Goal: Task Accomplishment & Management: Manage account settings

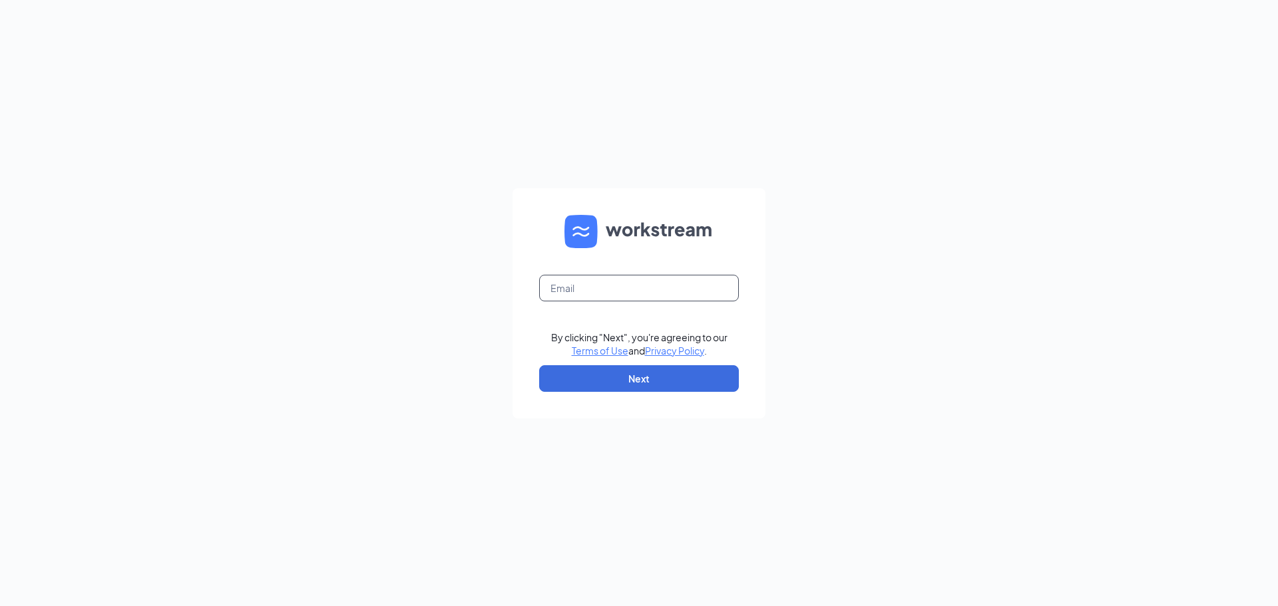
click at [598, 298] on input "text" at bounding box center [639, 288] width 200 height 27
type input "[EMAIL_ADDRESS][DOMAIN_NAME]"
click at [626, 377] on button "Next" at bounding box center [639, 378] width 200 height 27
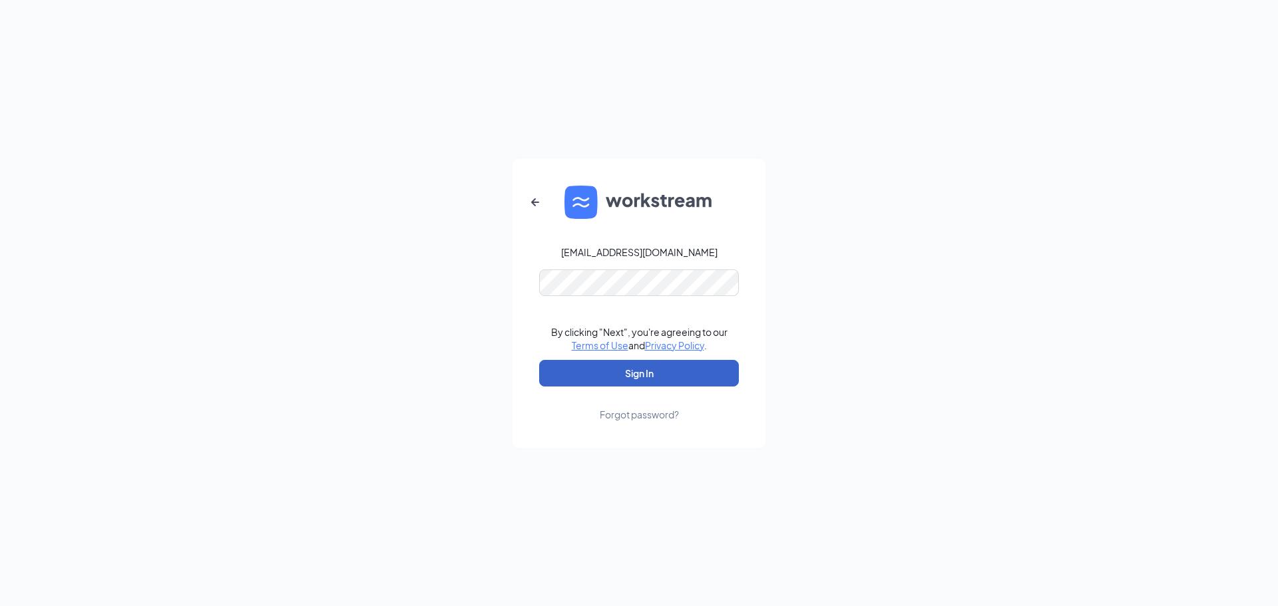
click at [619, 375] on button "Sign In" at bounding box center [639, 373] width 200 height 27
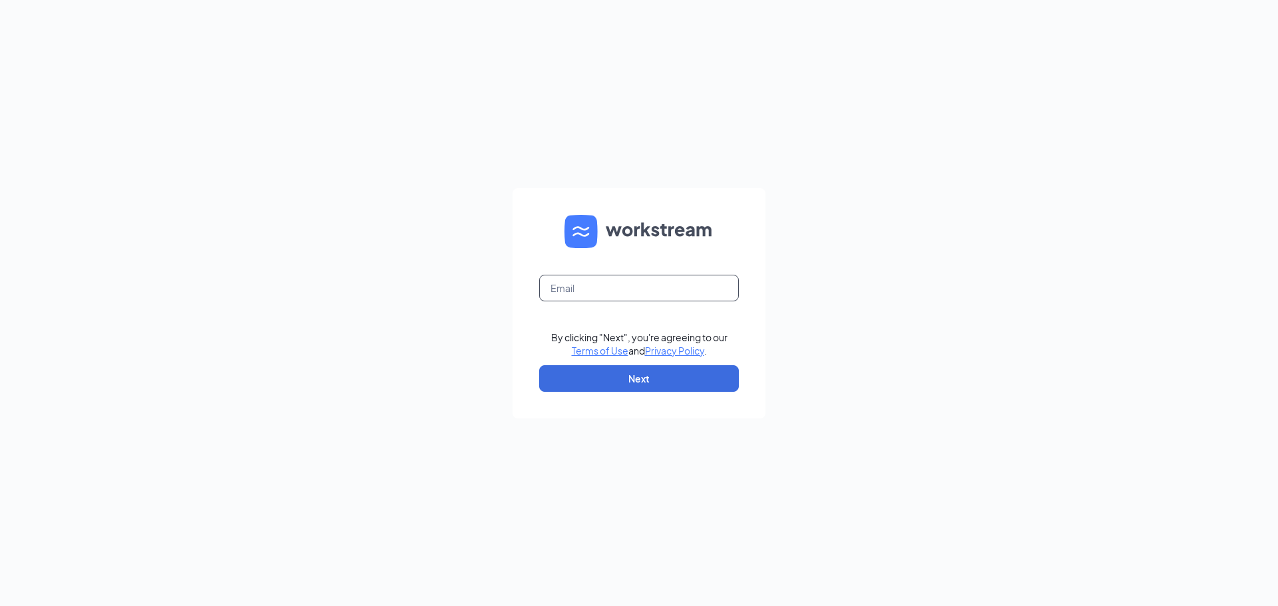
click at [575, 291] on input "text" at bounding box center [639, 288] width 200 height 27
type input "[EMAIL_ADDRESS][DOMAIN_NAME]"
click at [602, 381] on button "Next" at bounding box center [639, 378] width 200 height 27
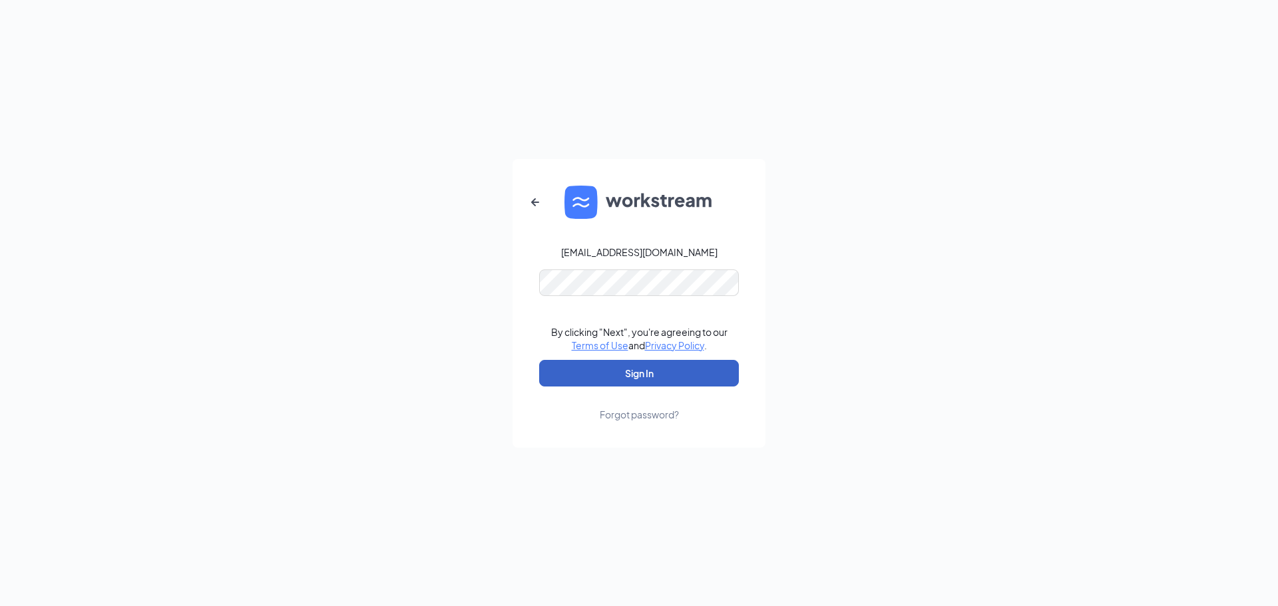
click at [560, 372] on button "Sign In" at bounding box center [639, 373] width 200 height 27
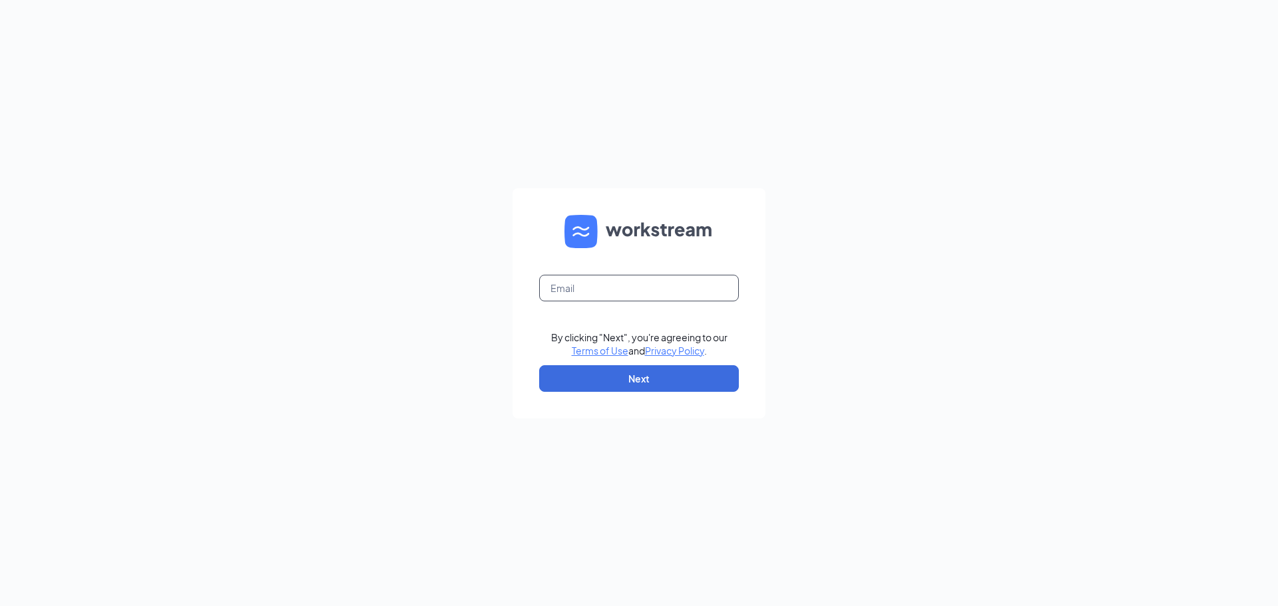
click at [608, 292] on input "text" at bounding box center [639, 288] width 200 height 27
type input "[EMAIL_ADDRESS][DOMAIN_NAME]"
click at [643, 380] on button "Next" at bounding box center [639, 378] width 200 height 27
click at [560, 280] on input "text" at bounding box center [639, 288] width 200 height 27
type input "[EMAIL_ADDRESS][DOMAIN_NAME]"
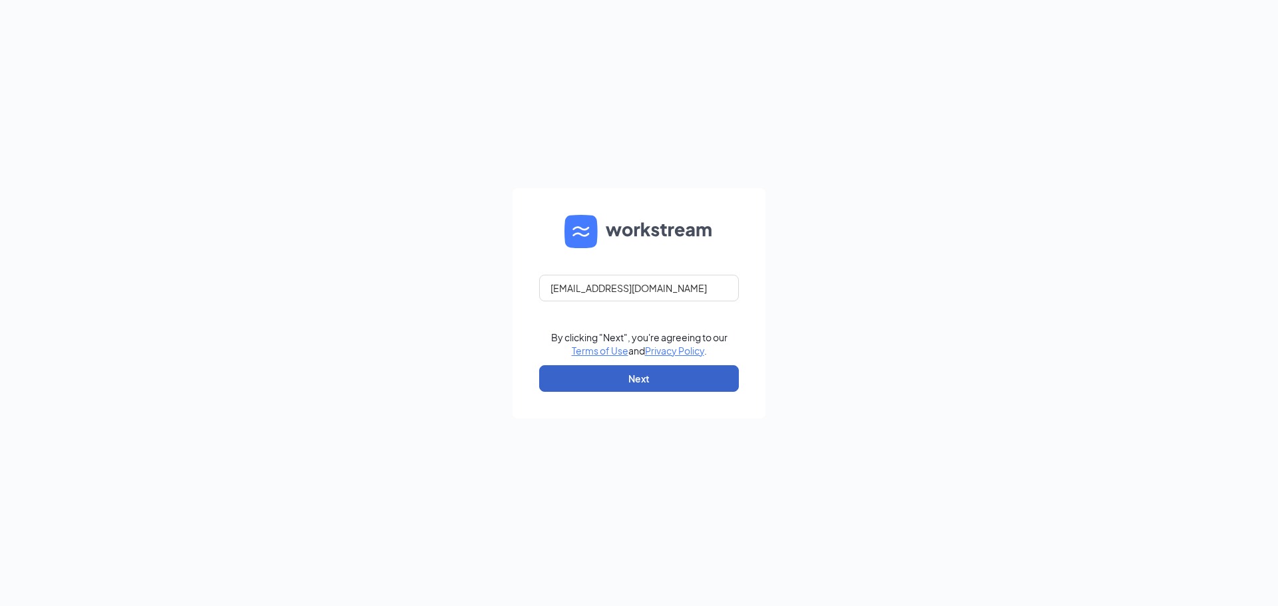
click at [642, 377] on button "Next" at bounding box center [639, 378] width 200 height 27
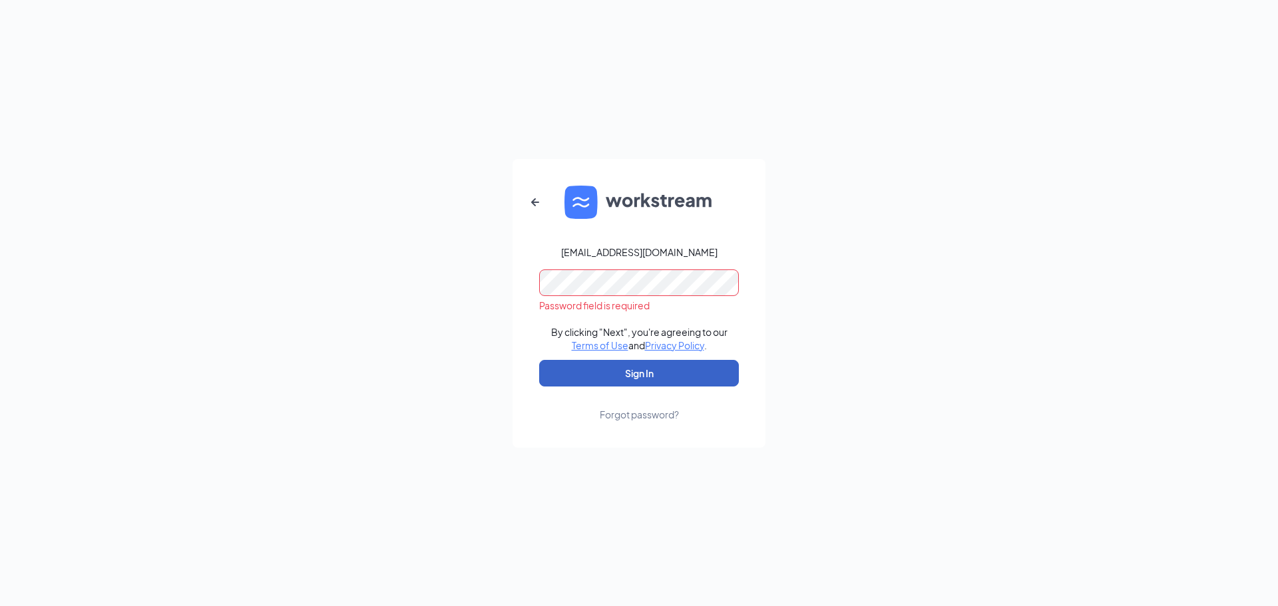
click at [588, 374] on button "Sign In" at bounding box center [639, 373] width 200 height 27
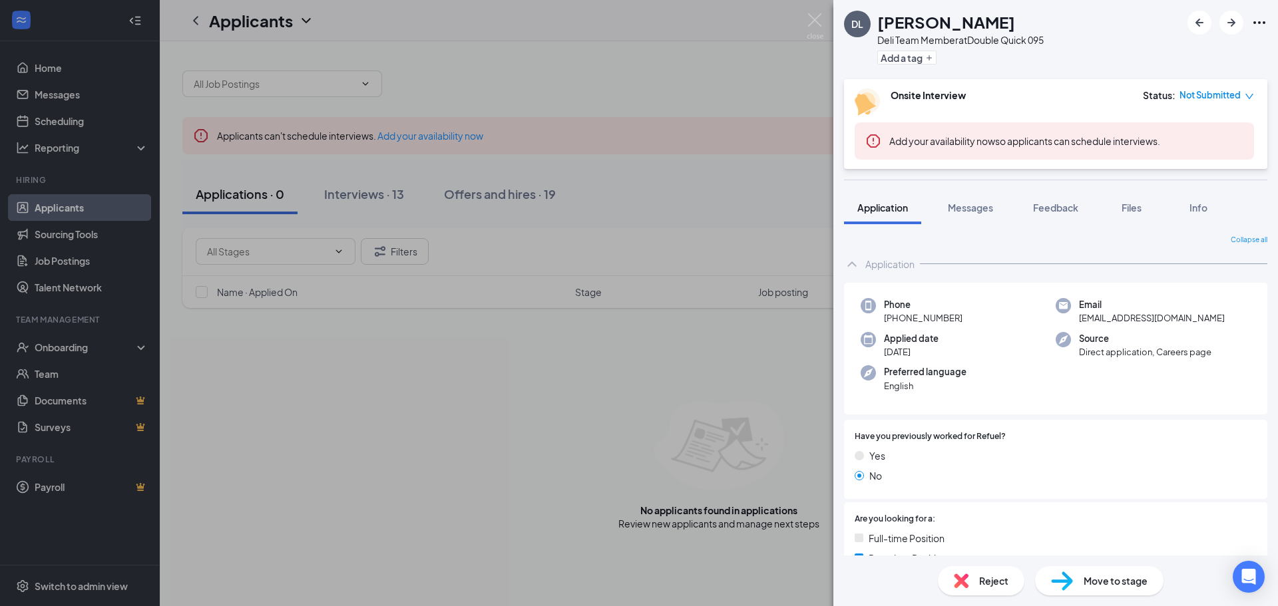
click at [237, 194] on div "DL Donna Lovell Deli Team Member at Double Quick 095 Add a tag Onsite Interview…" at bounding box center [639, 303] width 1278 height 606
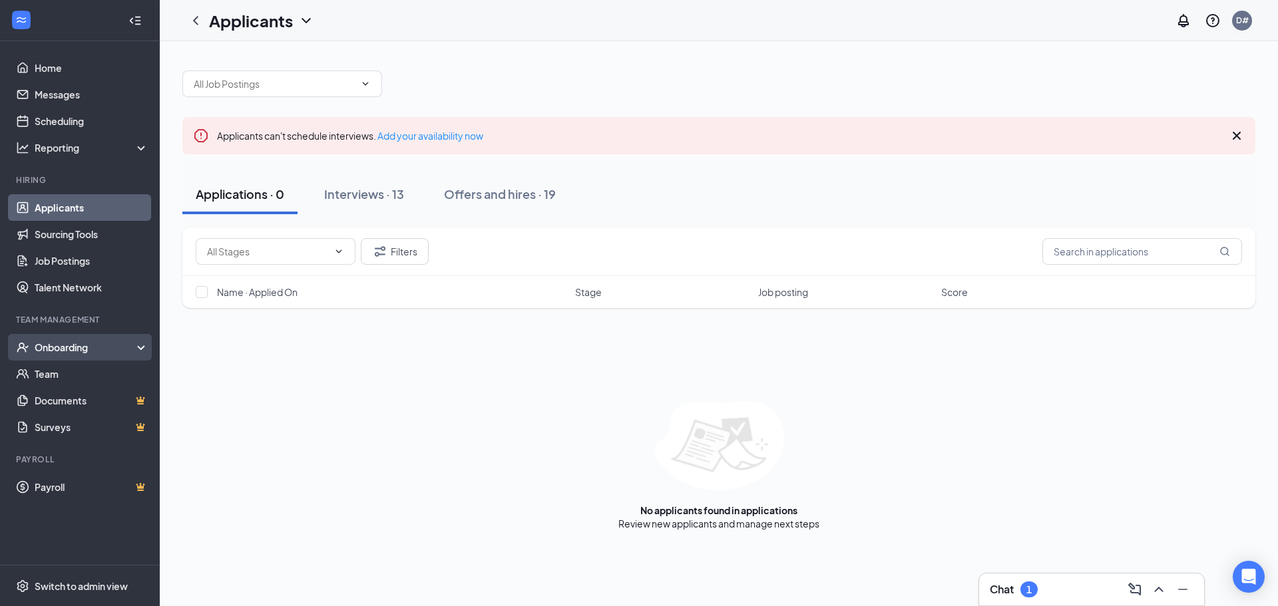
click at [55, 351] on div "Onboarding" at bounding box center [86, 347] width 103 height 13
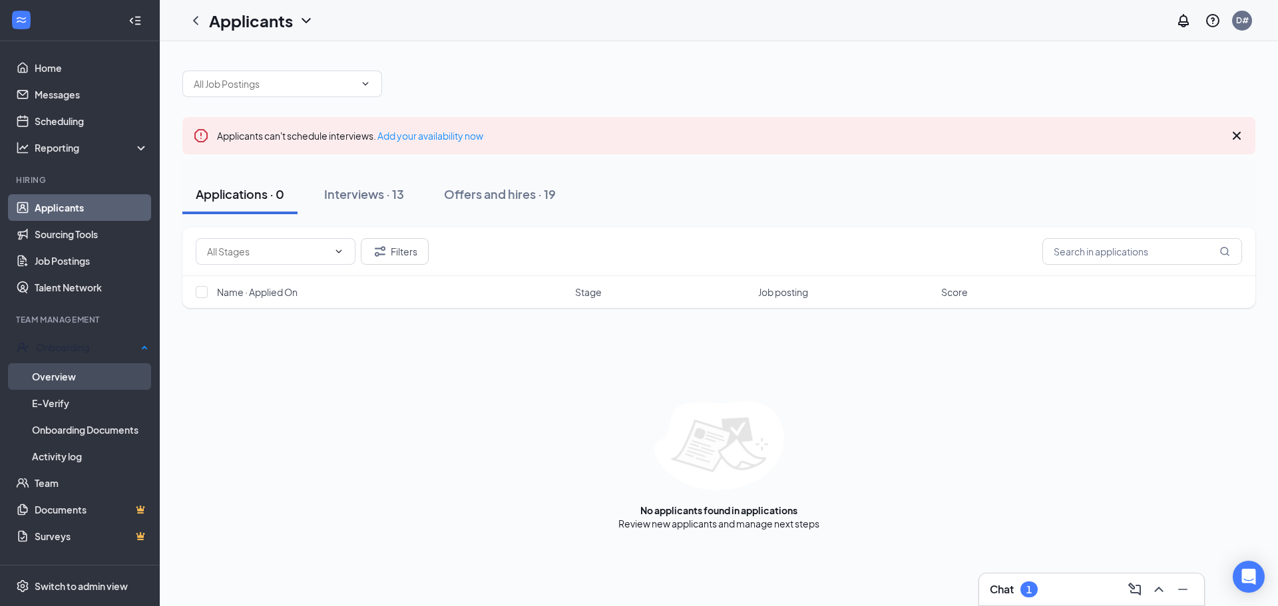
click at [53, 379] on link "Overview" at bounding box center [90, 376] width 116 height 27
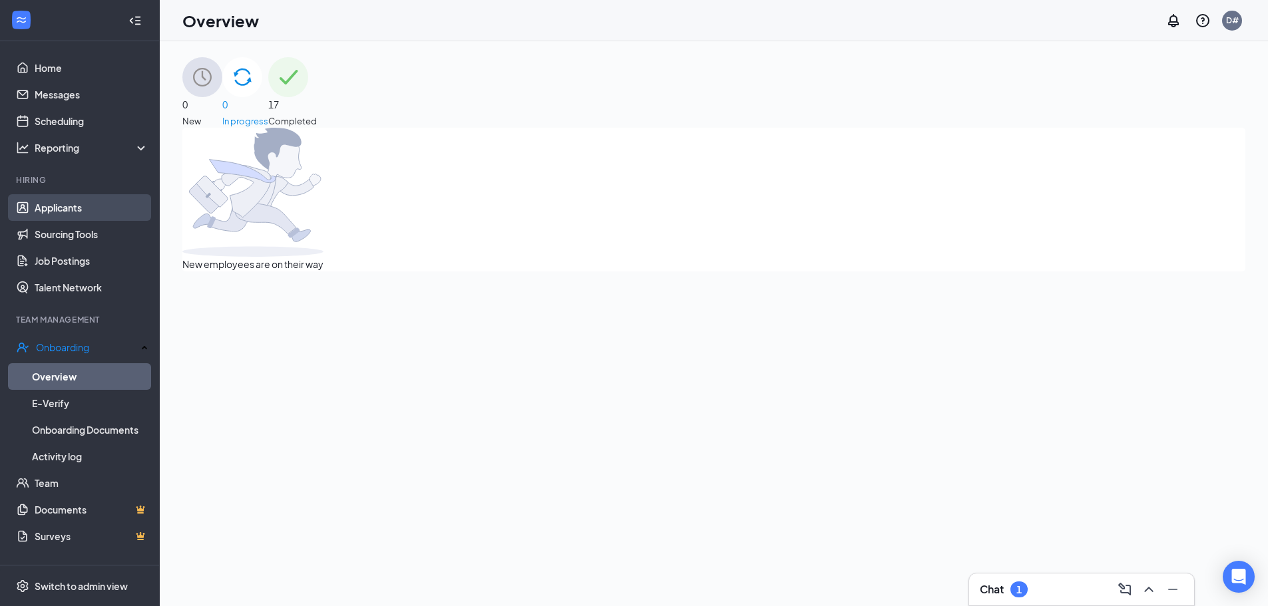
click at [74, 202] on link "Applicants" at bounding box center [92, 207] width 114 height 27
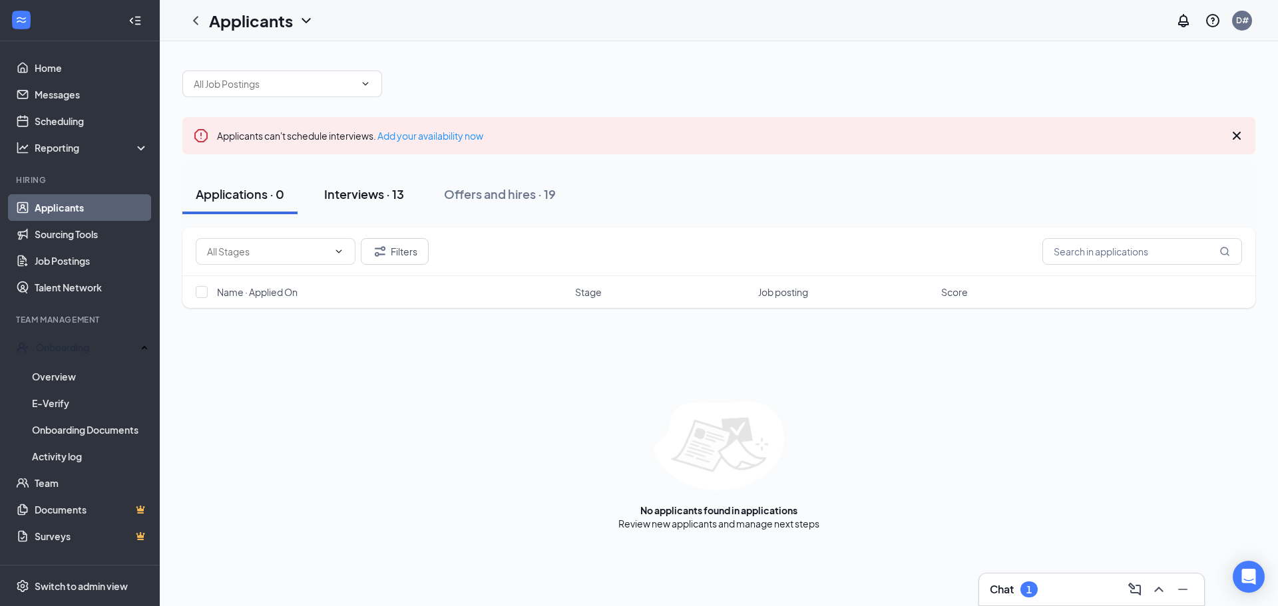
click at [349, 192] on div "Interviews · 13" at bounding box center [364, 194] width 80 height 17
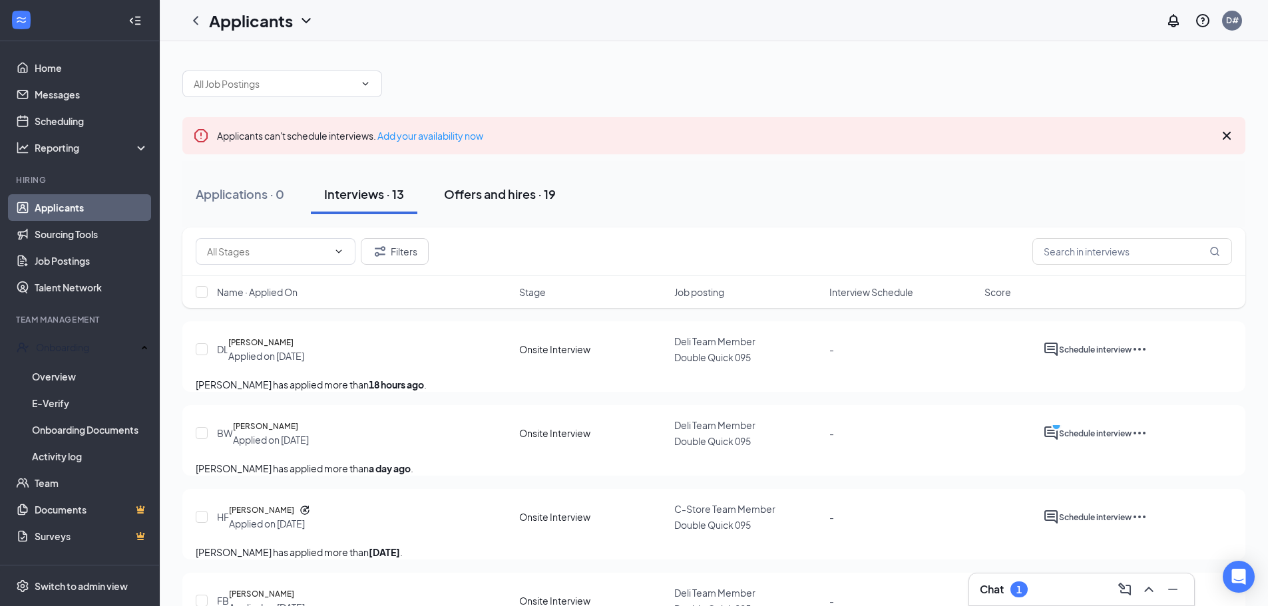
click at [508, 189] on div "Offers and hires · 19" at bounding box center [500, 194] width 112 height 17
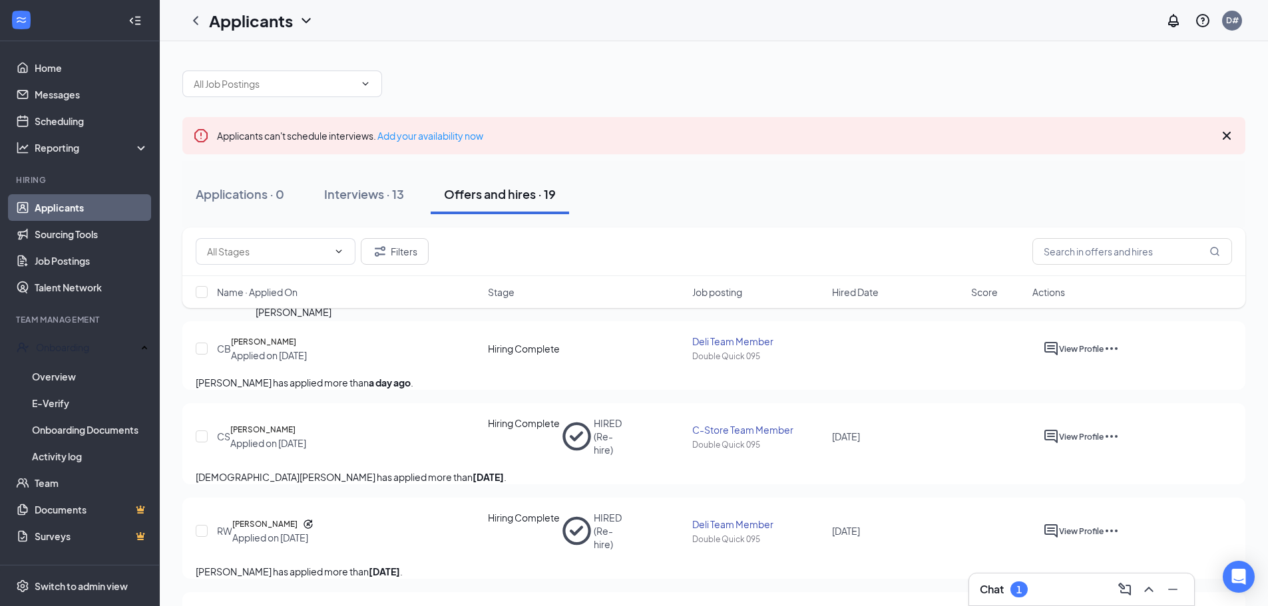
click at [288, 344] on h5 "[PERSON_NAME]" at bounding box center [263, 341] width 65 height 13
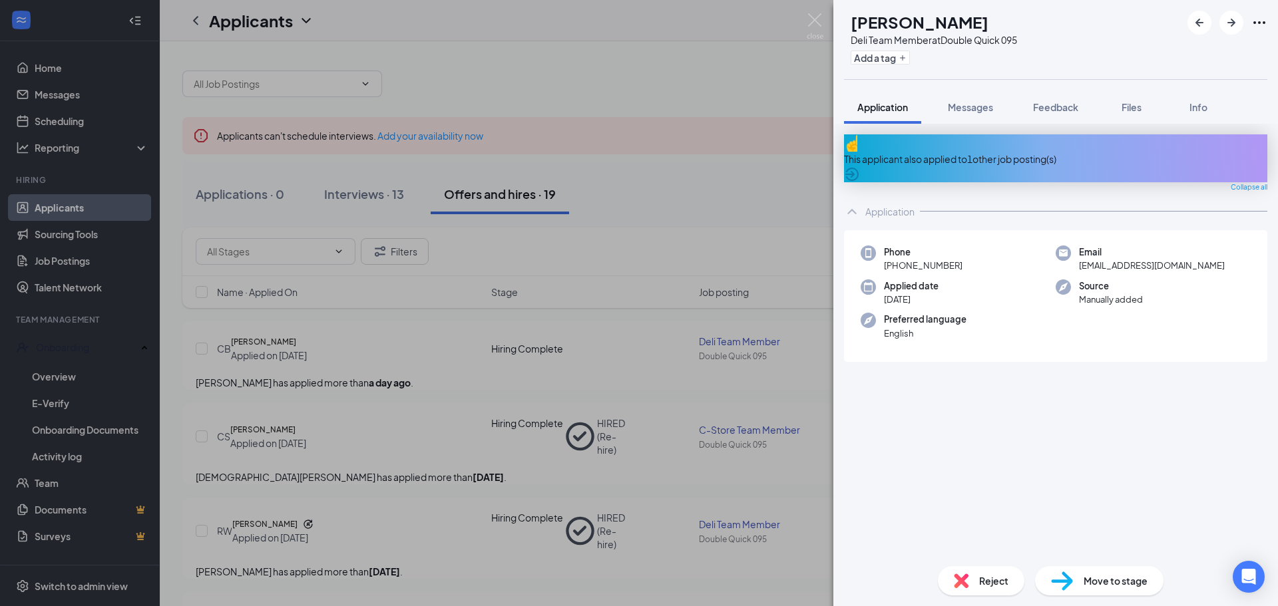
click at [1135, 580] on span "Move to stage" at bounding box center [1116, 581] width 64 height 15
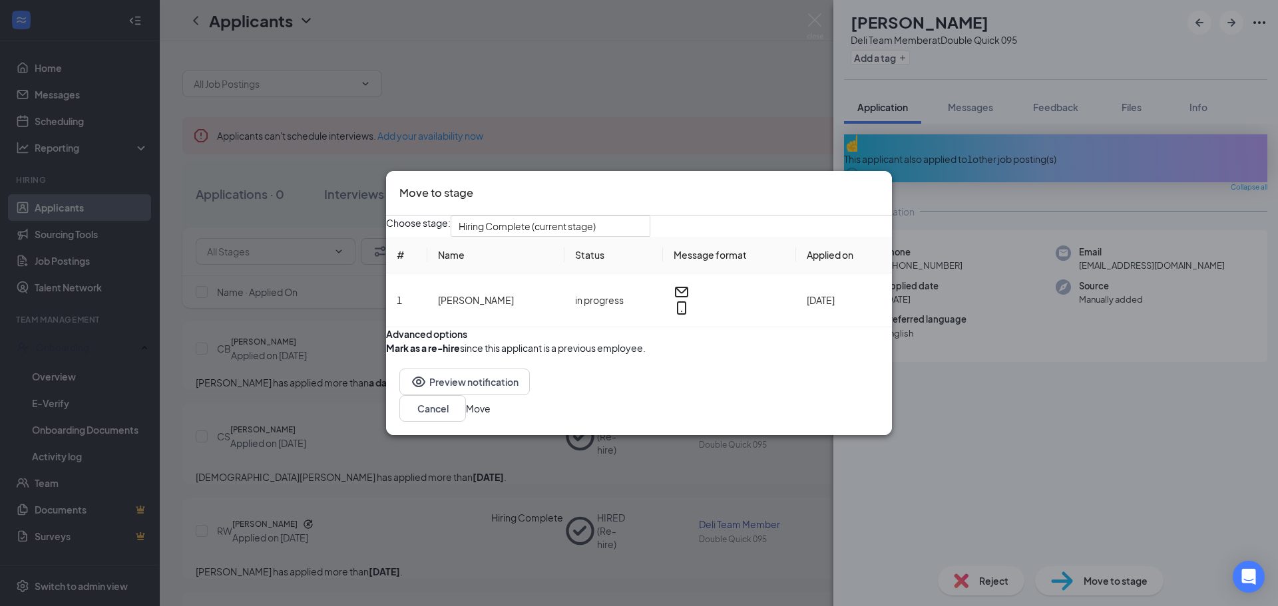
click at [386, 355] on button "button" at bounding box center [386, 348] width 0 height 15
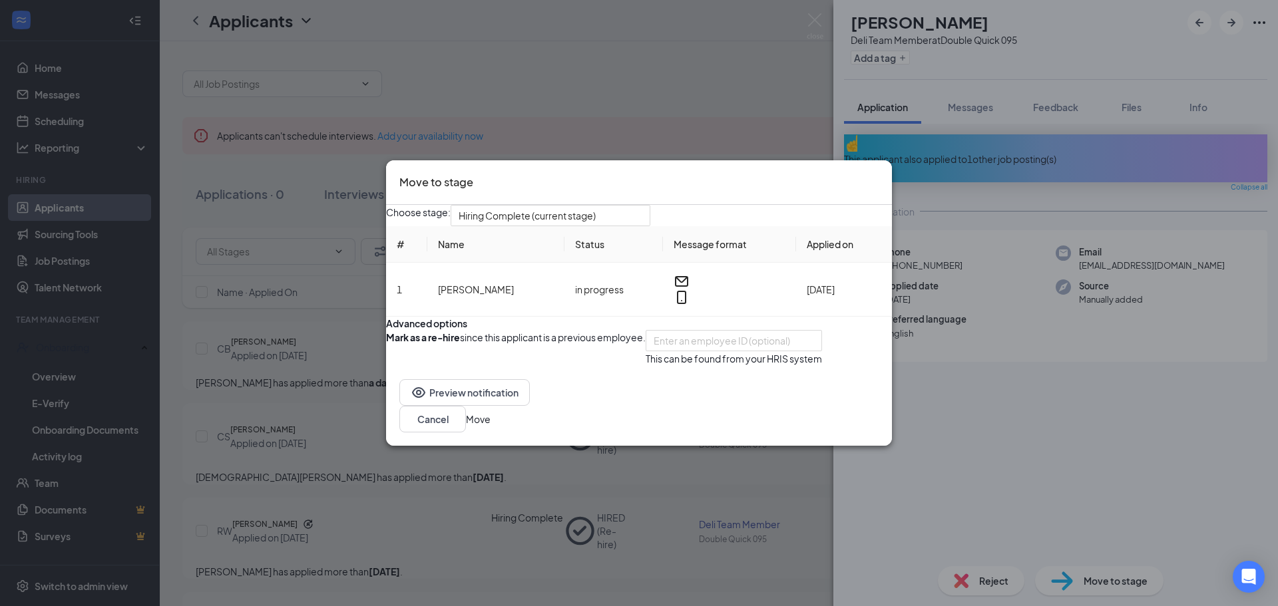
click at [491, 427] on button "Move" at bounding box center [478, 419] width 25 height 15
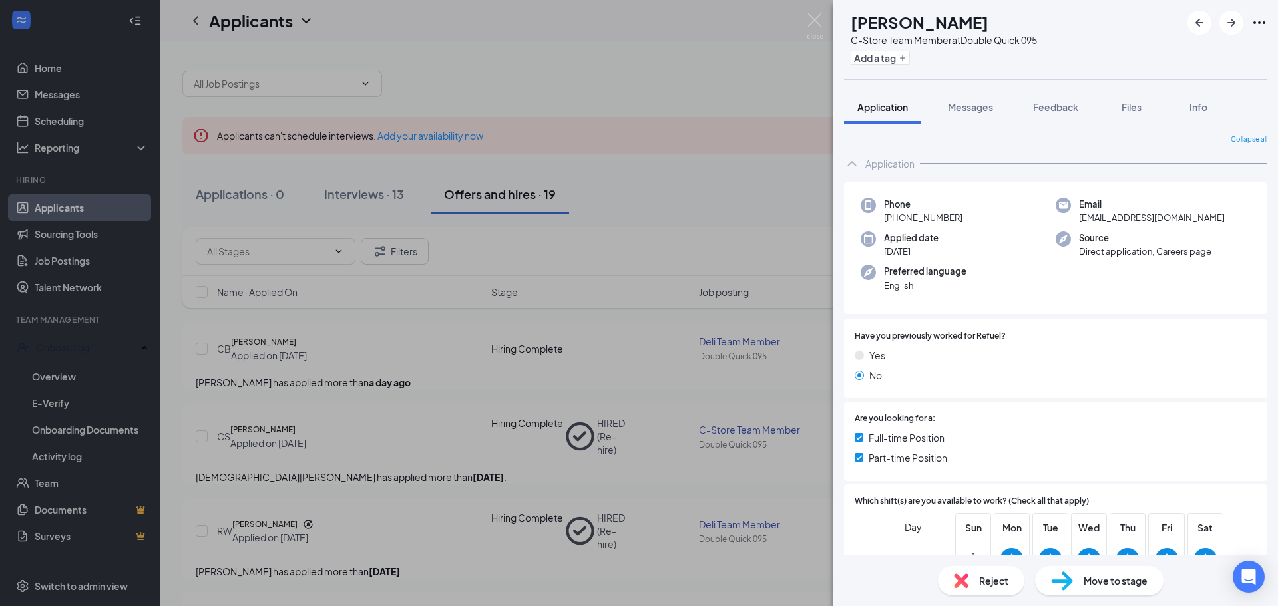
click at [300, 347] on div "CS Christian Sika C-Store Team Member at Double Quick 095 Add a tag Application…" at bounding box center [639, 303] width 1278 height 606
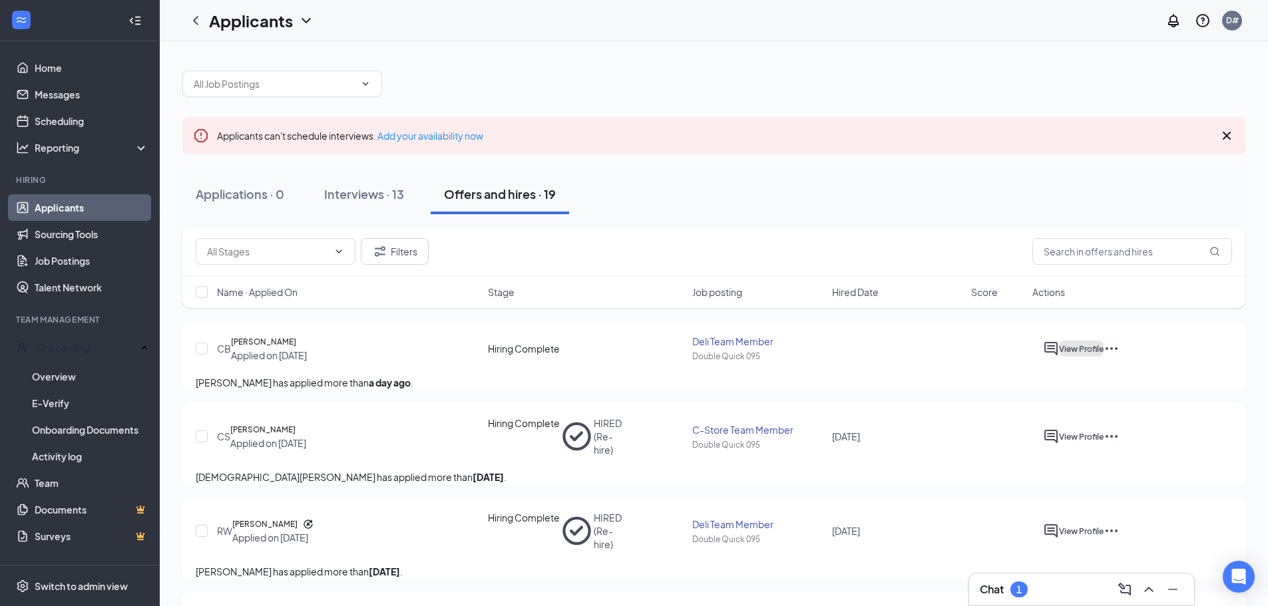
click at [1104, 349] on button "View Profile" at bounding box center [1081, 349] width 45 height 16
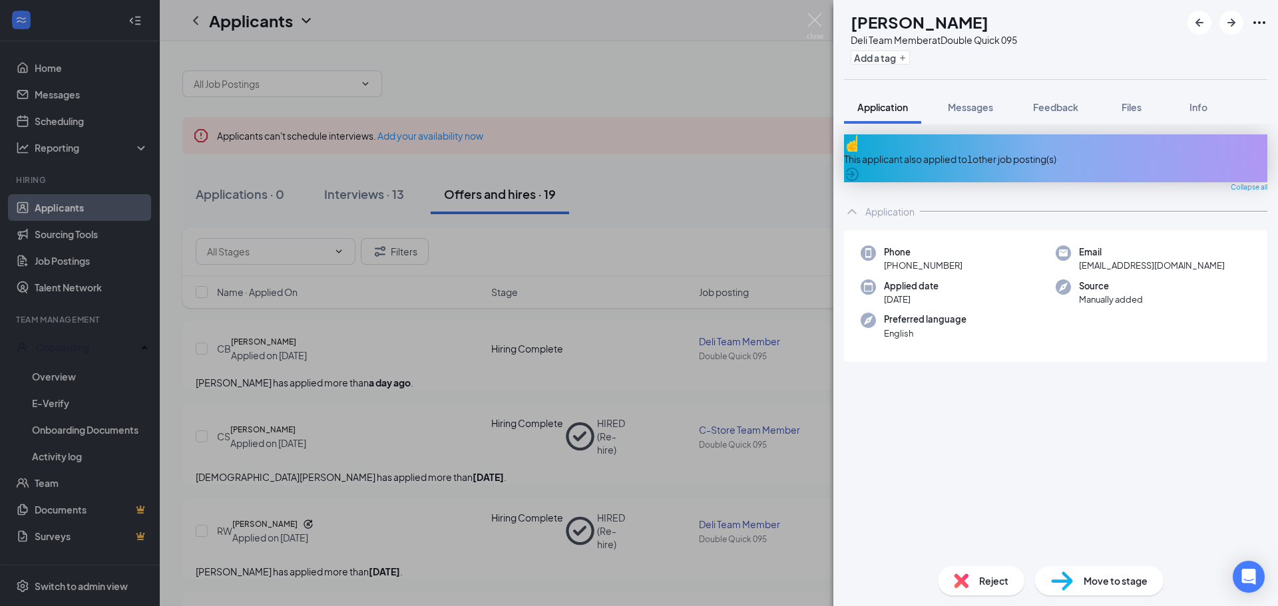
click at [321, 345] on div "CB Candance Brown Deli Team Member at Double Quick 095 Add a tag Application Me…" at bounding box center [639, 303] width 1278 height 606
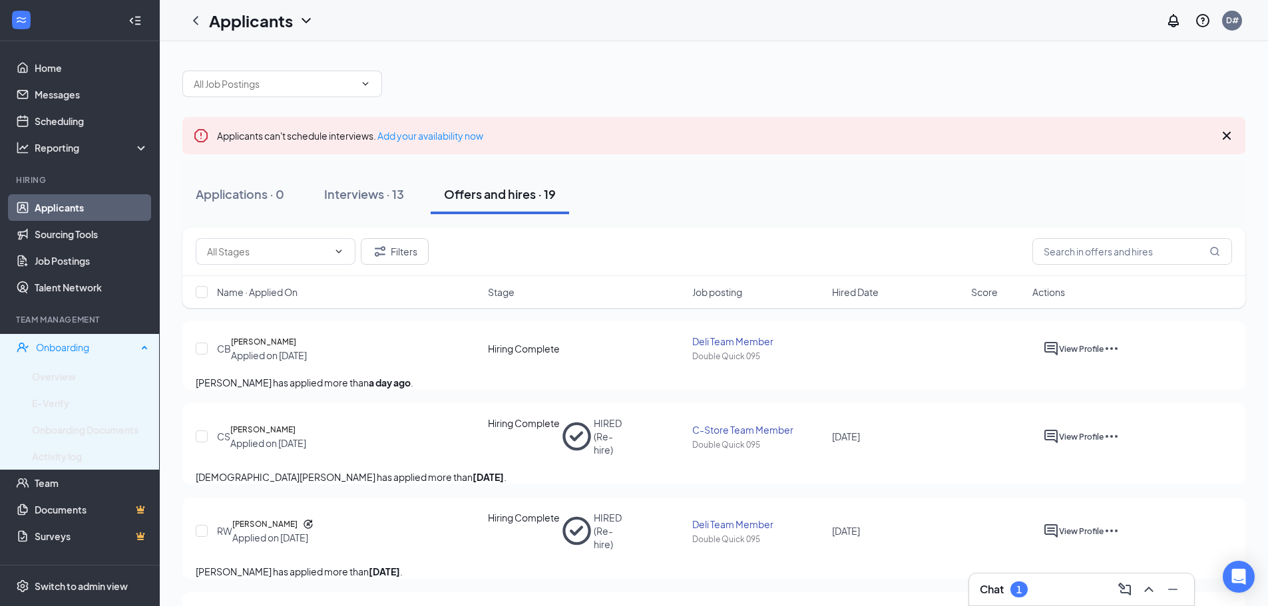
click at [61, 348] on div "Onboarding" at bounding box center [86, 347] width 101 height 13
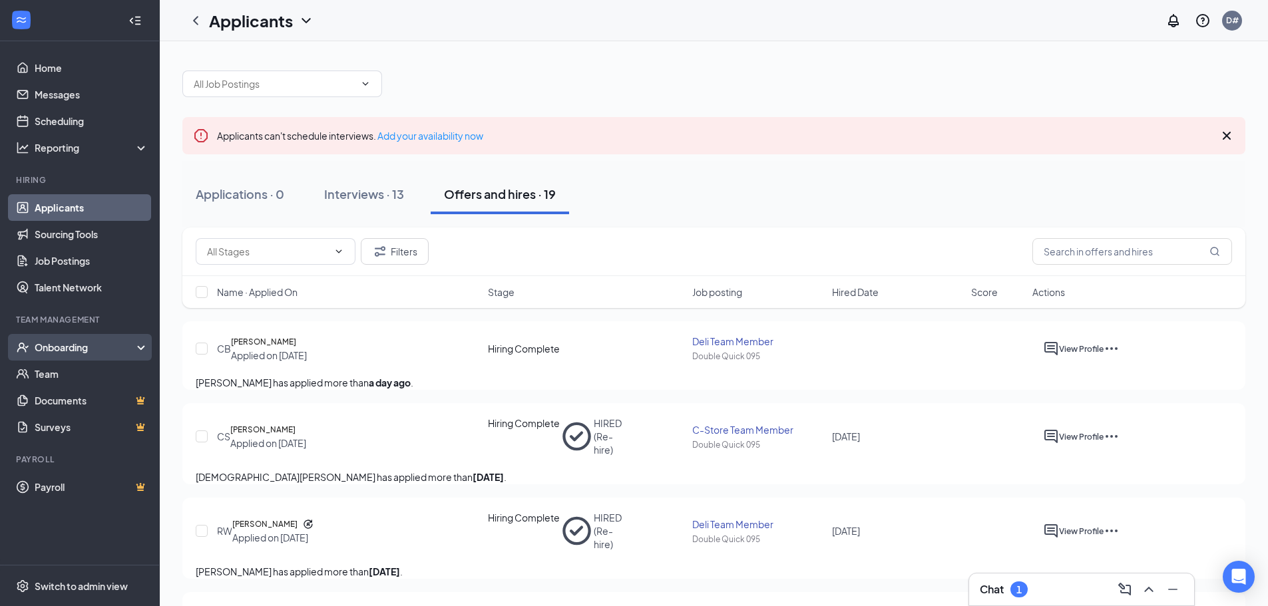
click at [67, 348] on div "Onboarding" at bounding box center [86, 347] width 103 height 13
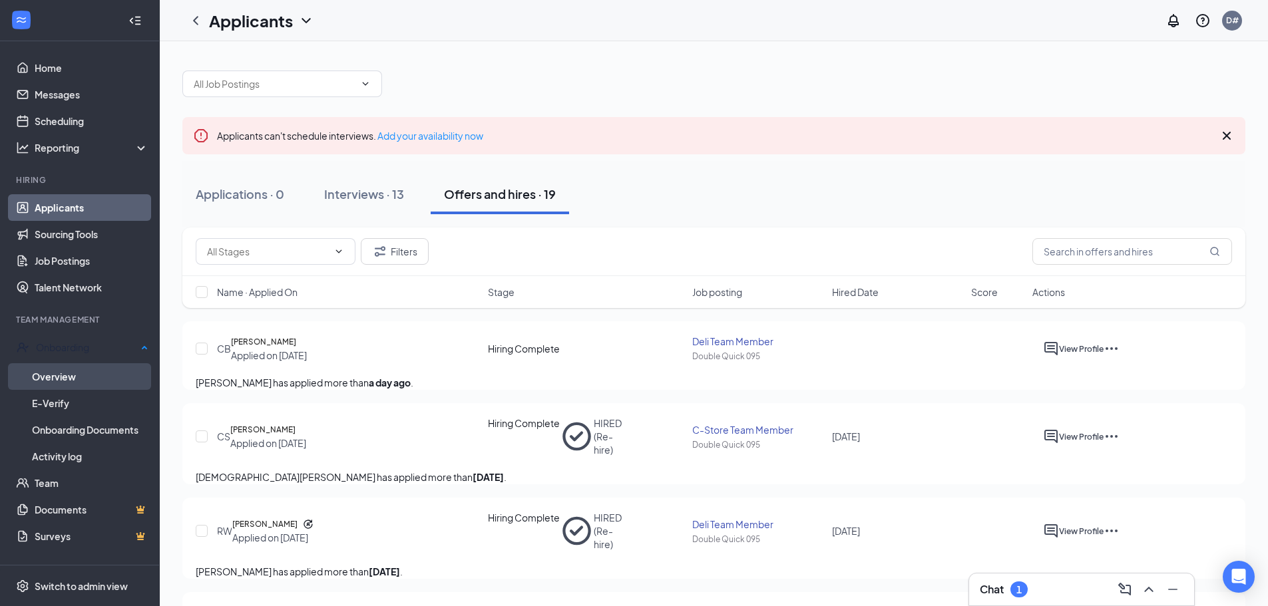
click at [53, 370] on link "Overview" at bounding box center [90, 376] width 116 height 27
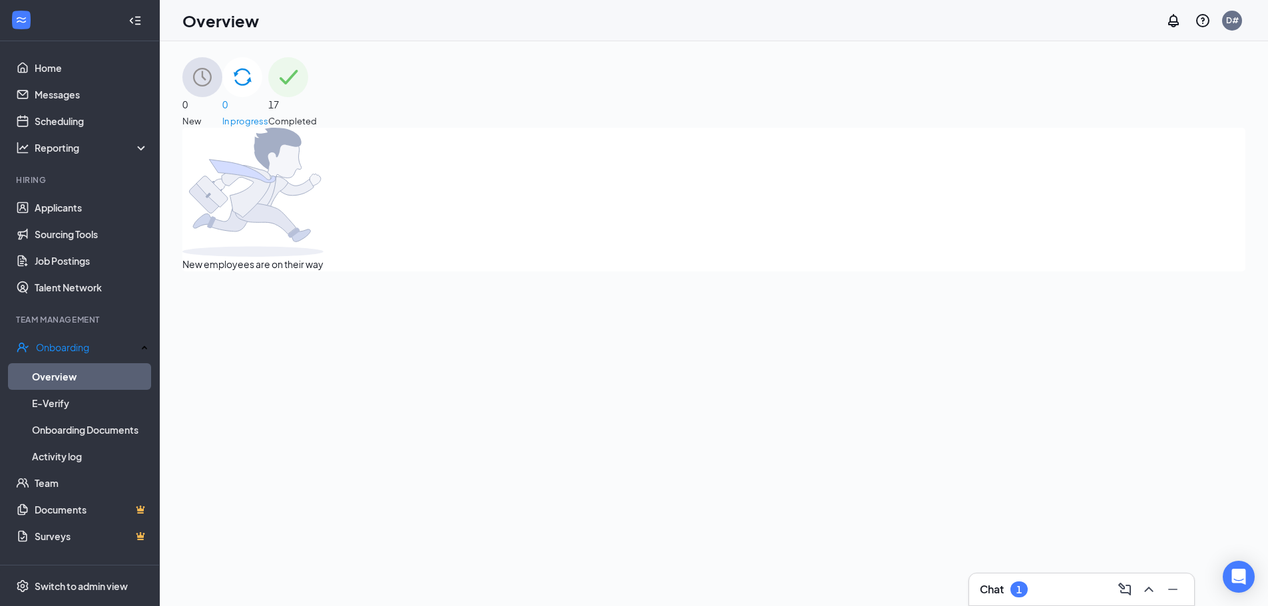
click at [317, 114] on span "Completed" at bounding box center [292, 120] width 49 height 13
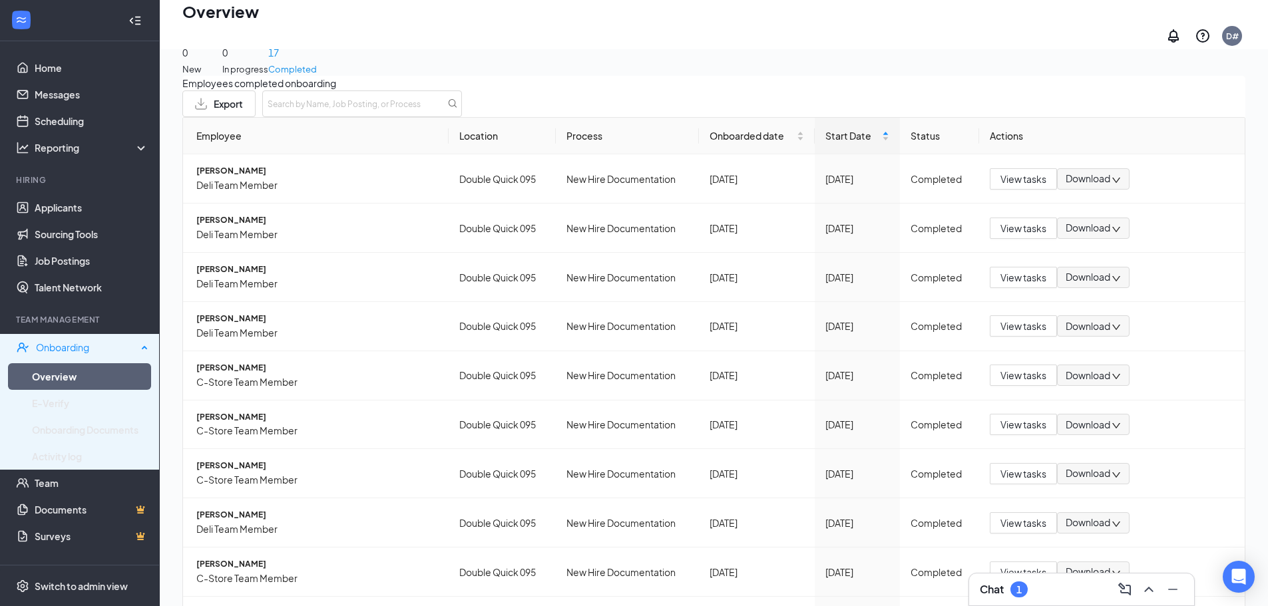
click at [85, 349] on div "Onboarding" at bounding box center [86, 347] width 101 height 13
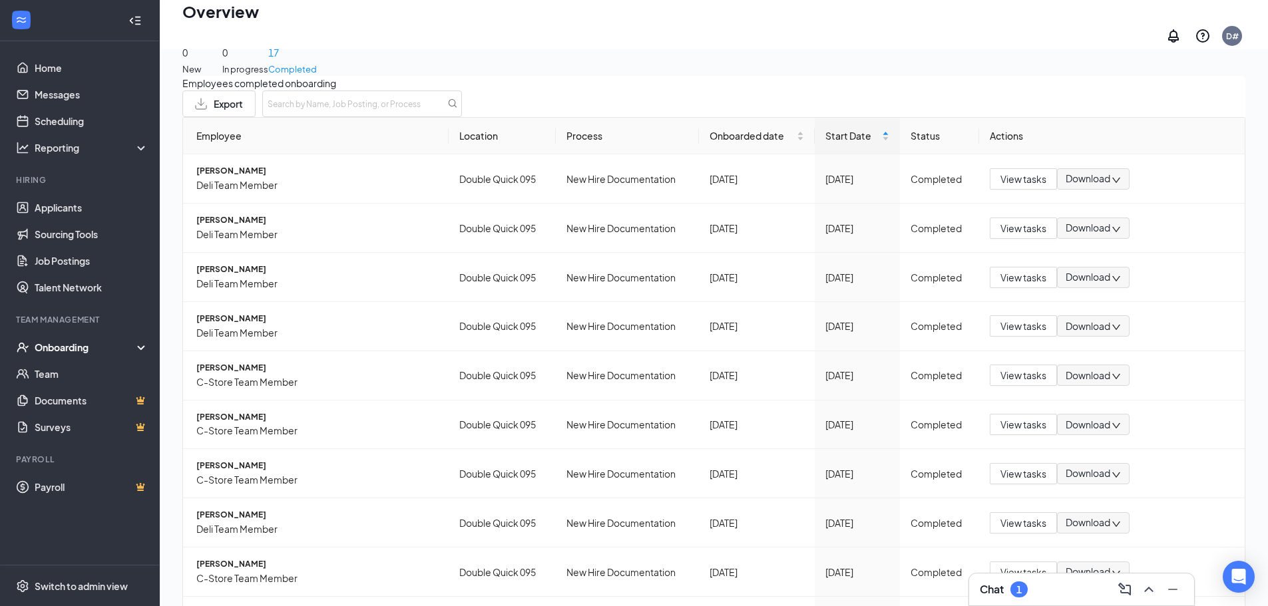
click at [85, 349] on div "Onboarding" at bounding box center [86, 347] width 103 height 13
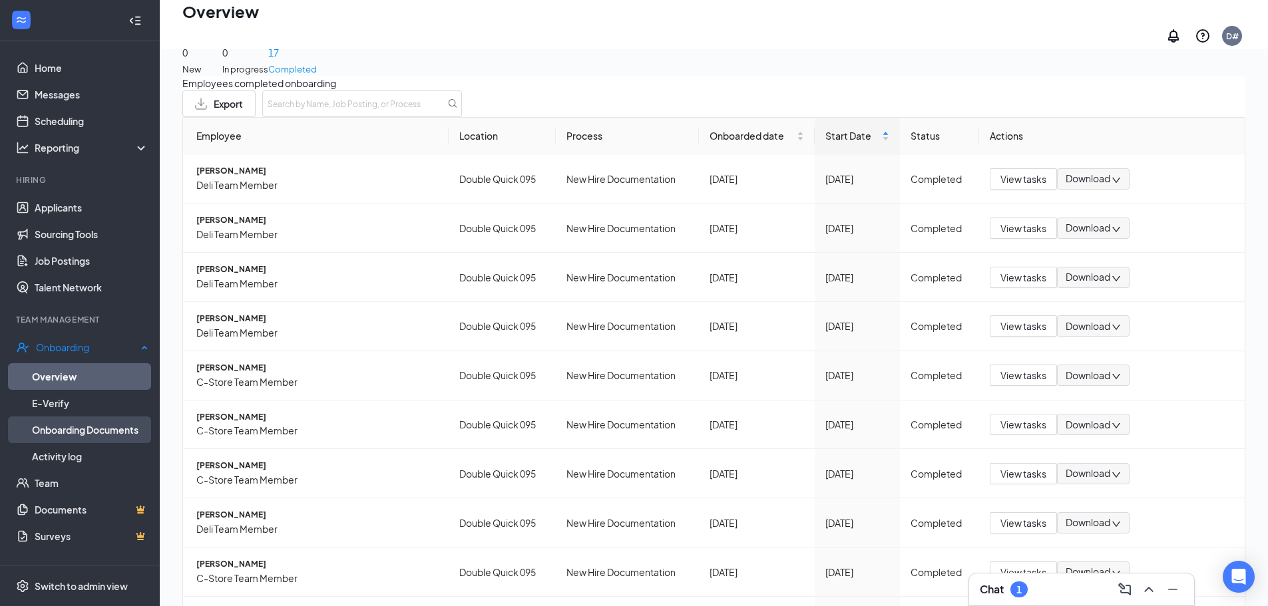
click at [80, 427] on link "Onboarding Documents" at bounding box center [90, 430] width 116 height 27
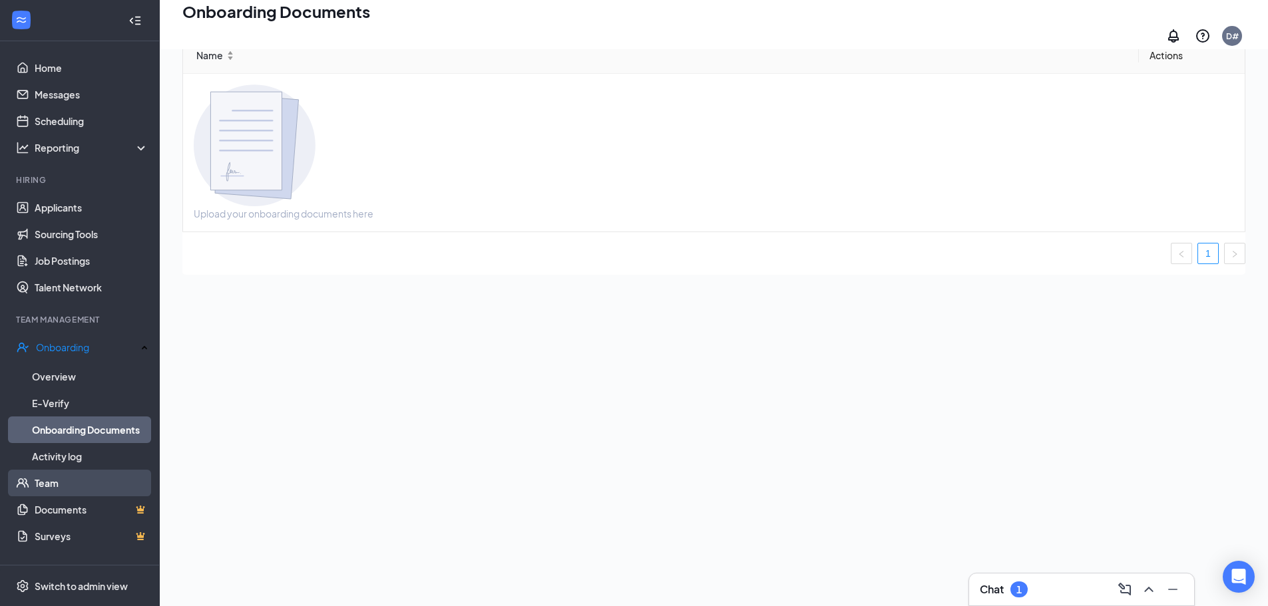
click at [55, 475] on link "Team" at bounding box center [92, 483] width 114 height 27
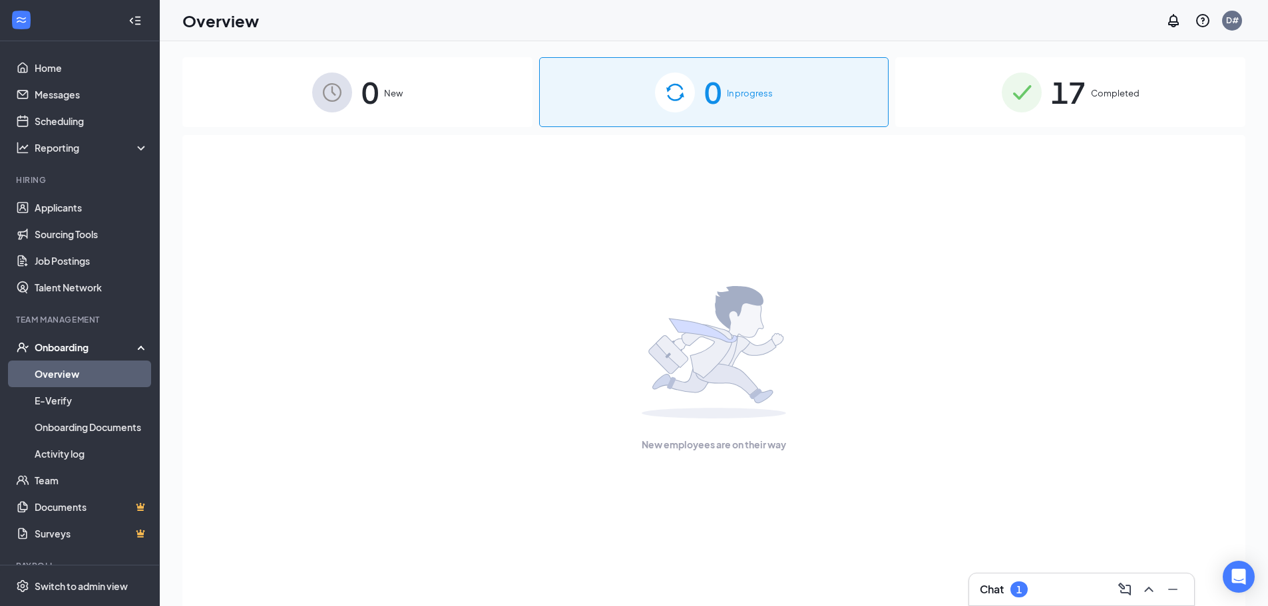
click at [391, 92] on span "New" at bounding box center [393, 93] width 19 height 13
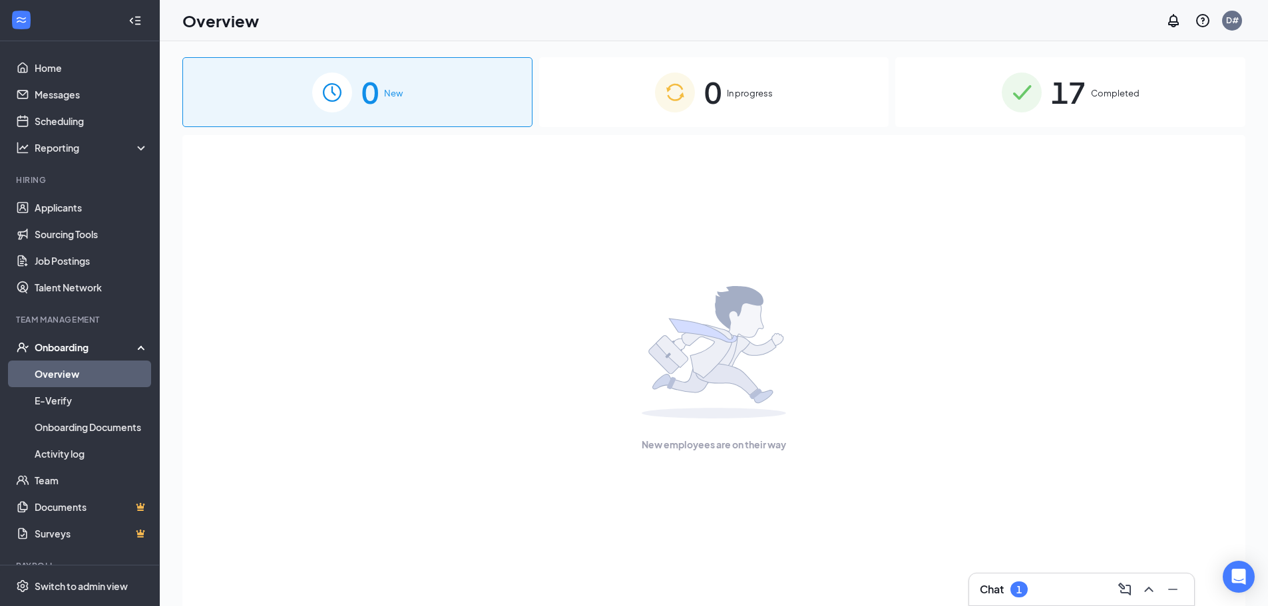
click at [1128, 95] on span "Completed" at bounding box center [1115, 93] width 49 height 13
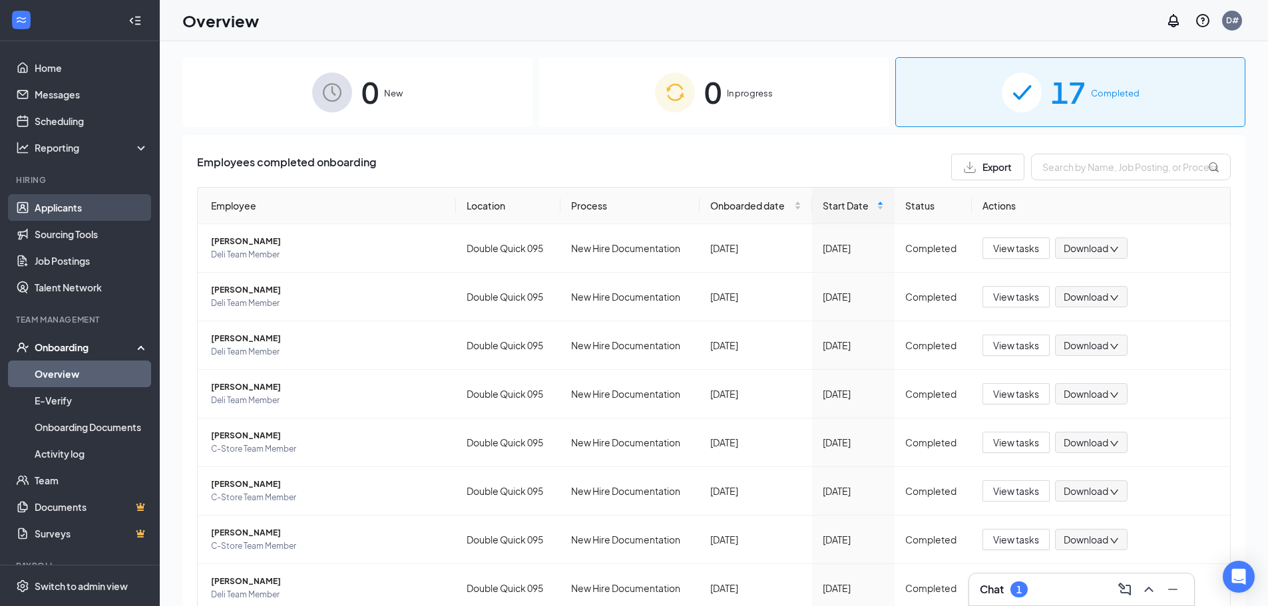
click at [70, 208] on link "Applicants" at bounding box center [92, 207] width 114 height 27
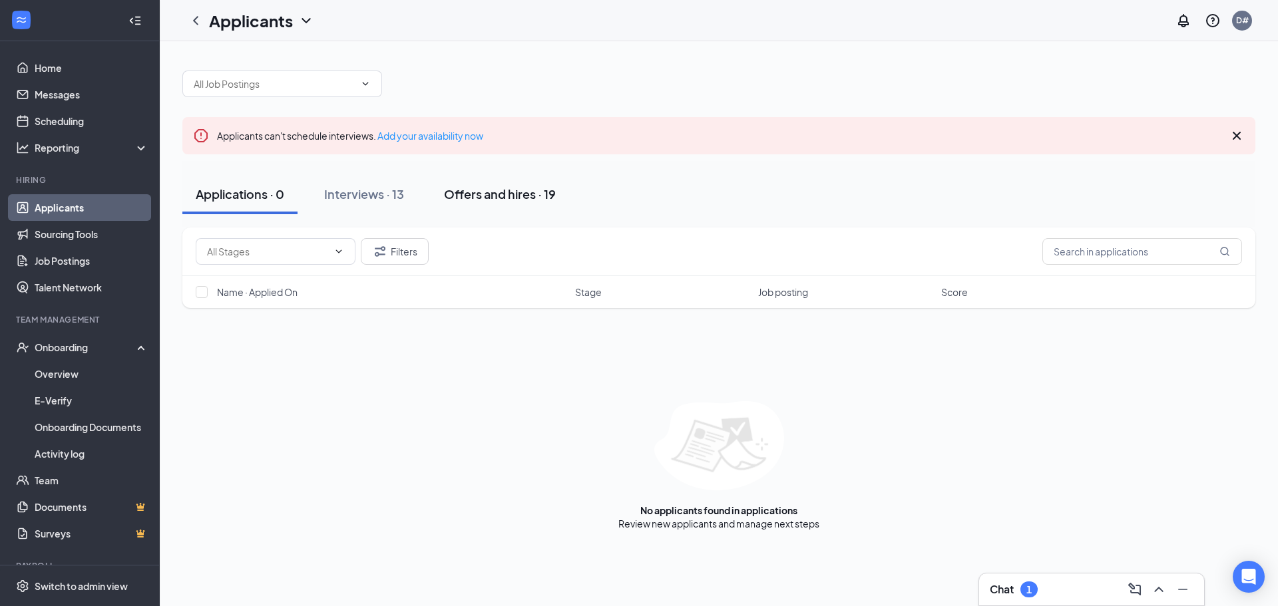
click at [477, 196] on div "Offers and hires · 19" at bounding box center [500, 194] width 112 height 17
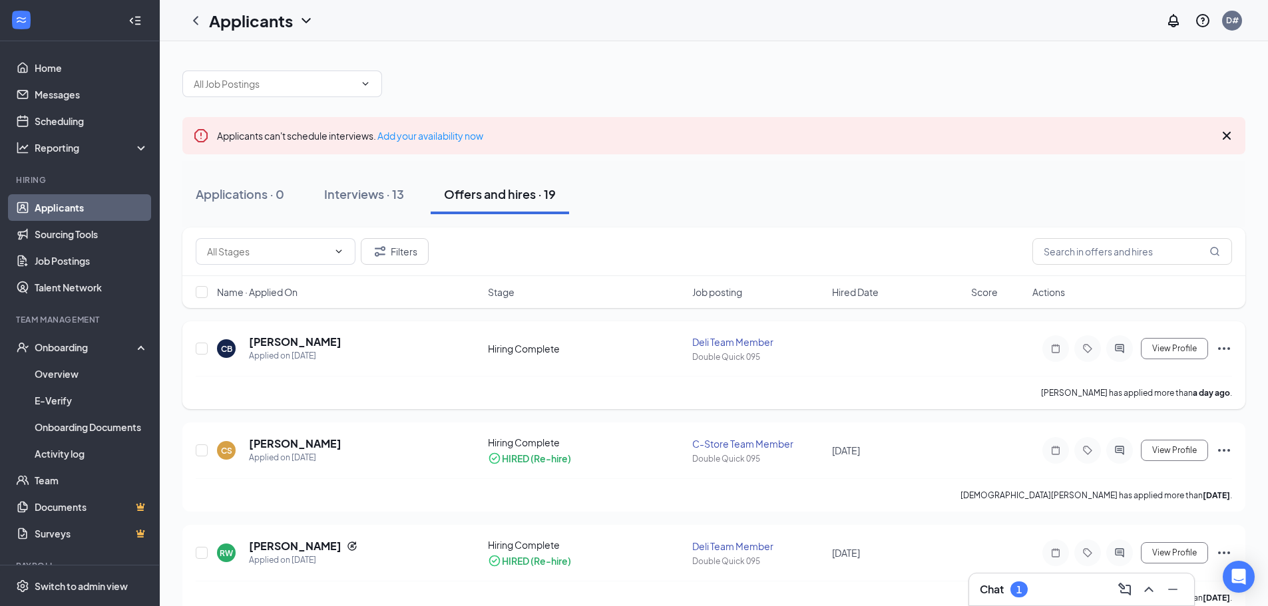
click at [712, 348] on div "Deli Team Member" at bounding box center [757, 341] width 131 height 13
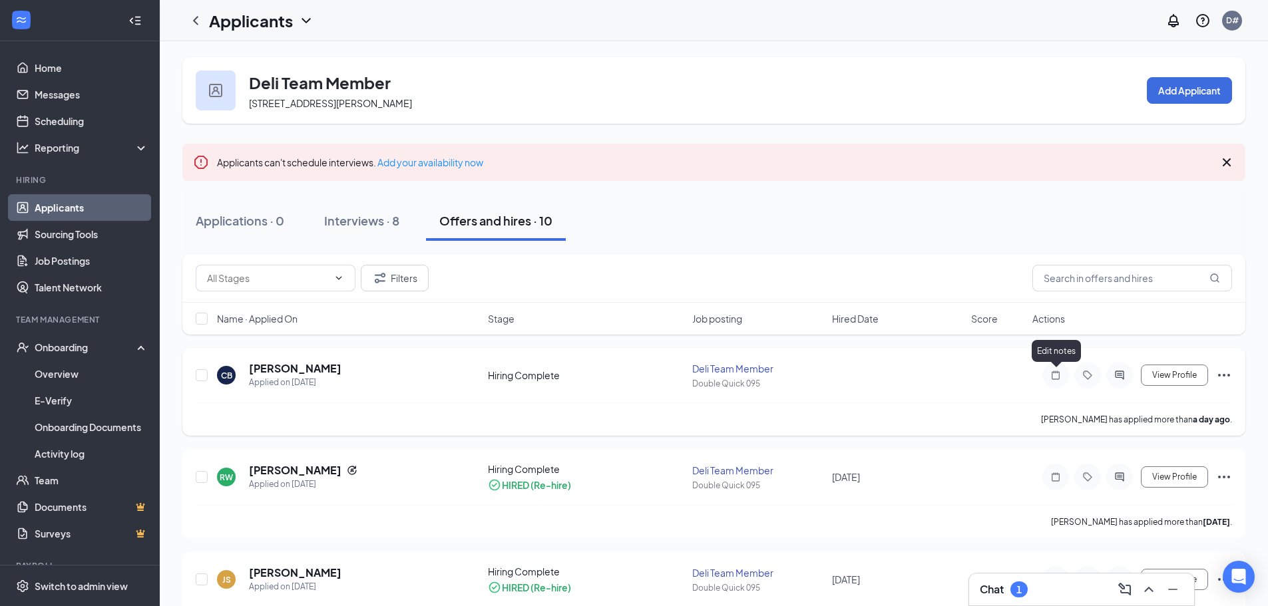
click at [1058, 378] on icon "Note" at bounding box center [1056, 375] width 16 height 11
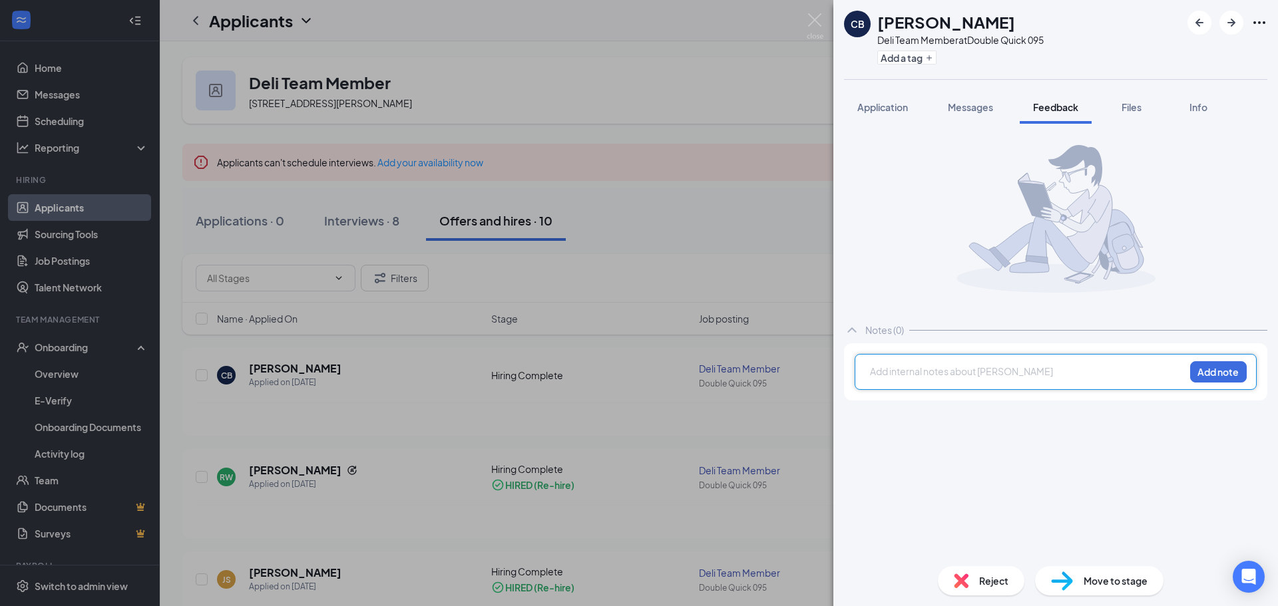
click at [712, 247] on div "CB [PERSON_NAME] Deli Team Member at Double Quick 095 Add a tag Application Mes…" at bounding box center [639, 303] width 1278 height 606
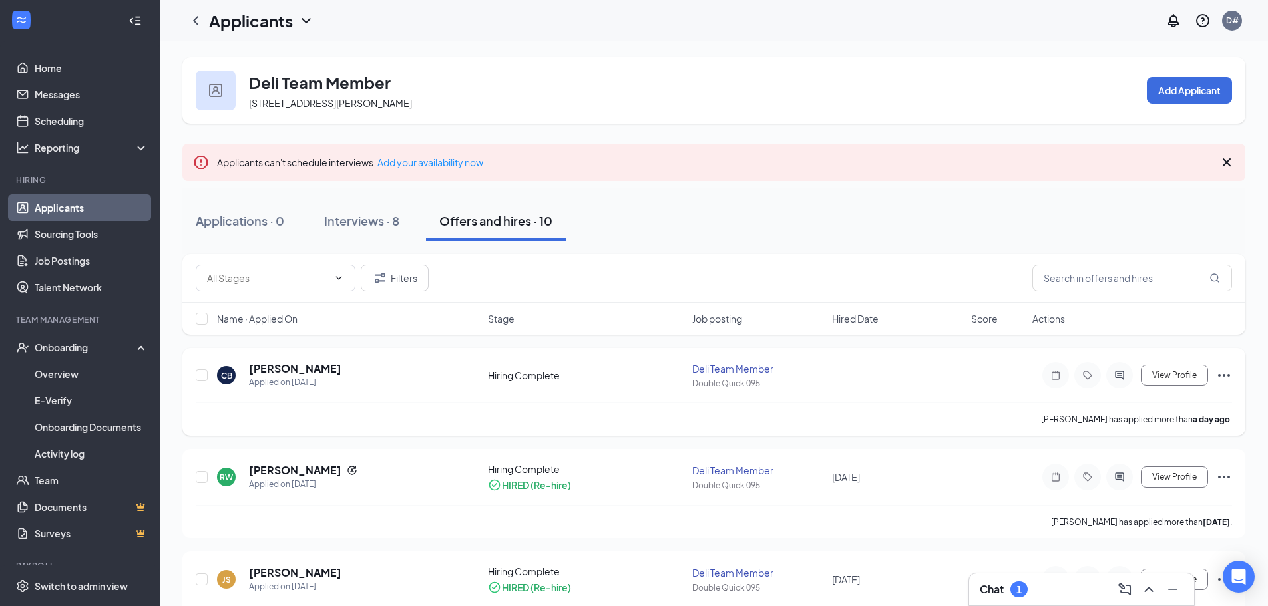
click at [1225, 375] on icon "Ellipses" at bounding box center [1224, 375] width 12 height 3
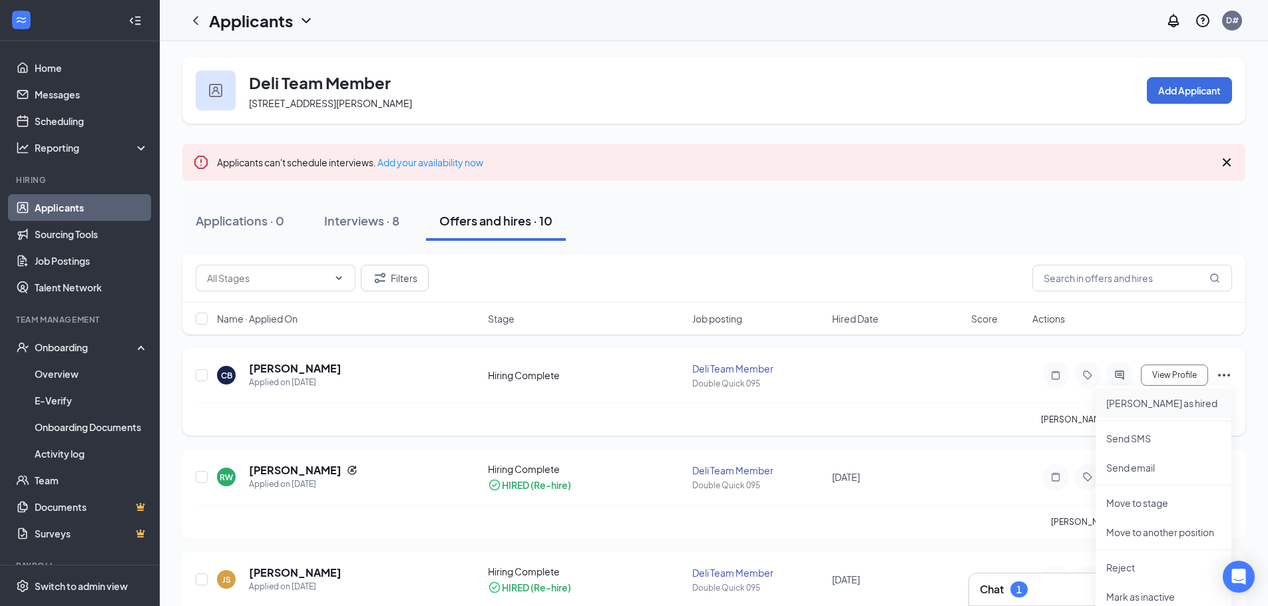
click at [1138, 403] on p "[PERSON_NAME] as hired" at bounding box center [1163, 403] width 114 height 13
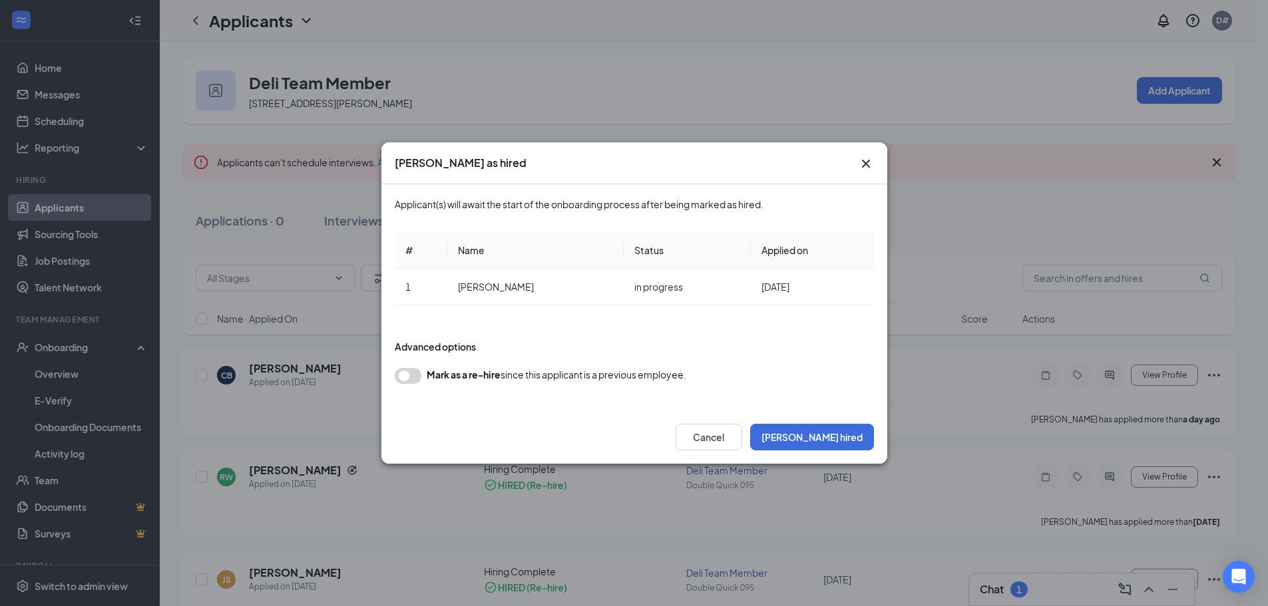
click at [403, 375] on button "button" at bounding box center [408, 376] width 27 height 16
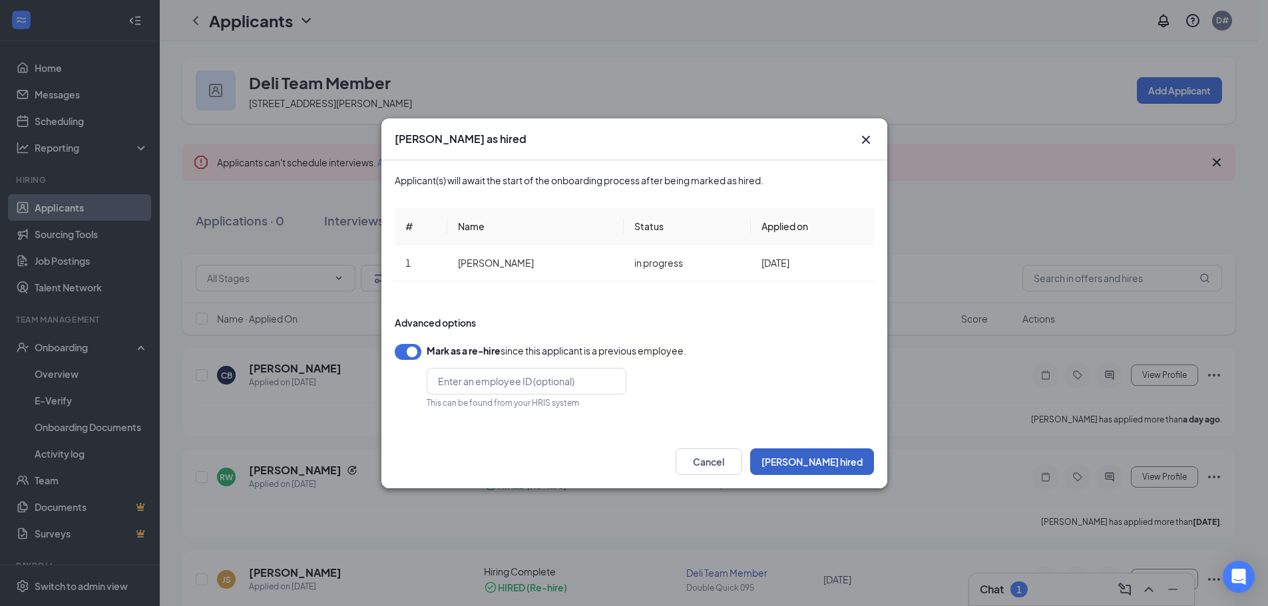
click at [855, 462] on button "[PERSON_NAME] hired" at bounding box center [812, 462] width 124 height 27
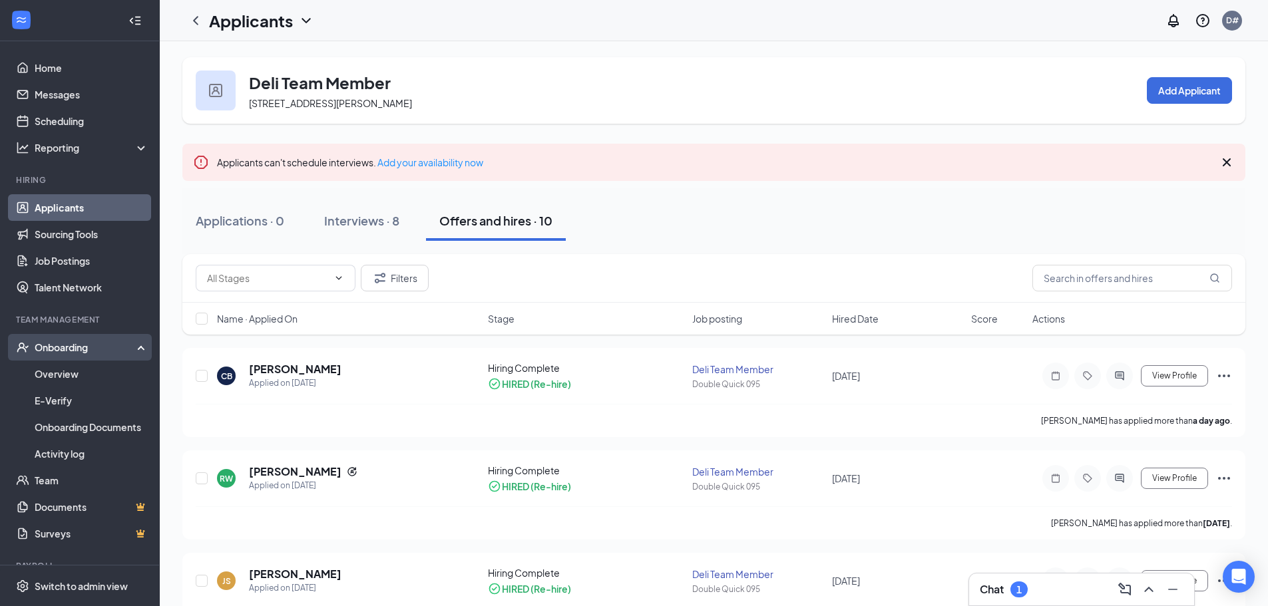
click at [86, 351] on div "Onboarding" at bounding box center [86, 347] width 103 height 13
click at [85, 348] on div "Onboarding" at bounding box center [86, 347] width 103 height 13
click at [69, 371] on link "Overview" at bounding box center [92, 374] width 114 height 27
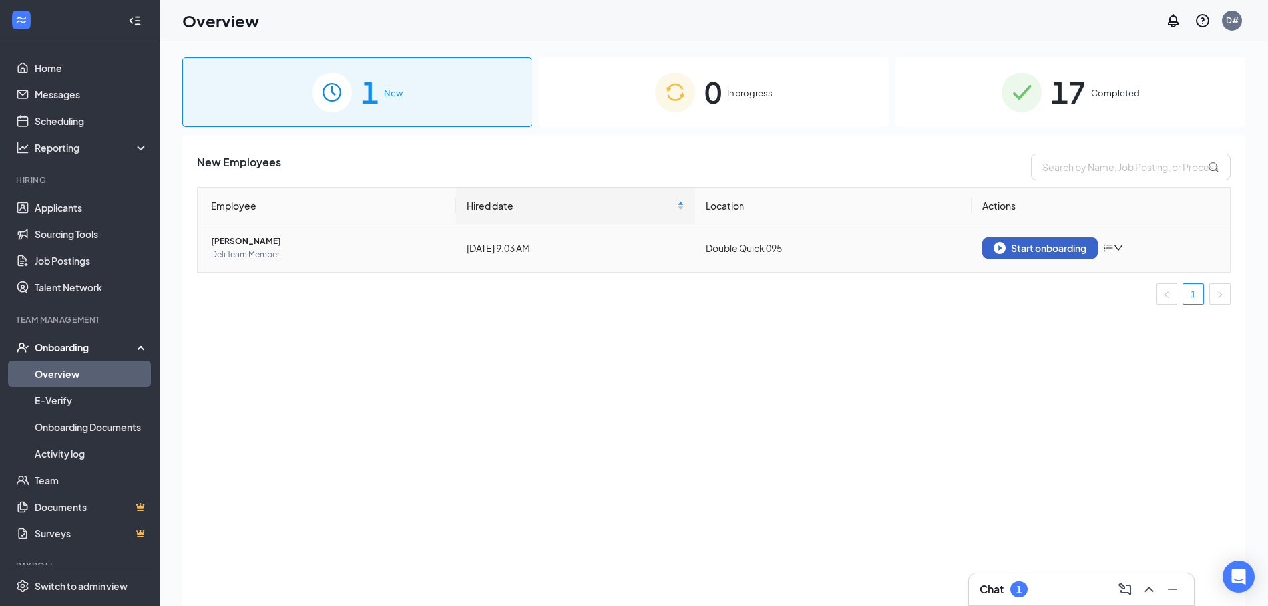
click at [1010, 248] on div "Start onboarding" at bounding box center [1040, 248] width 93 height 12
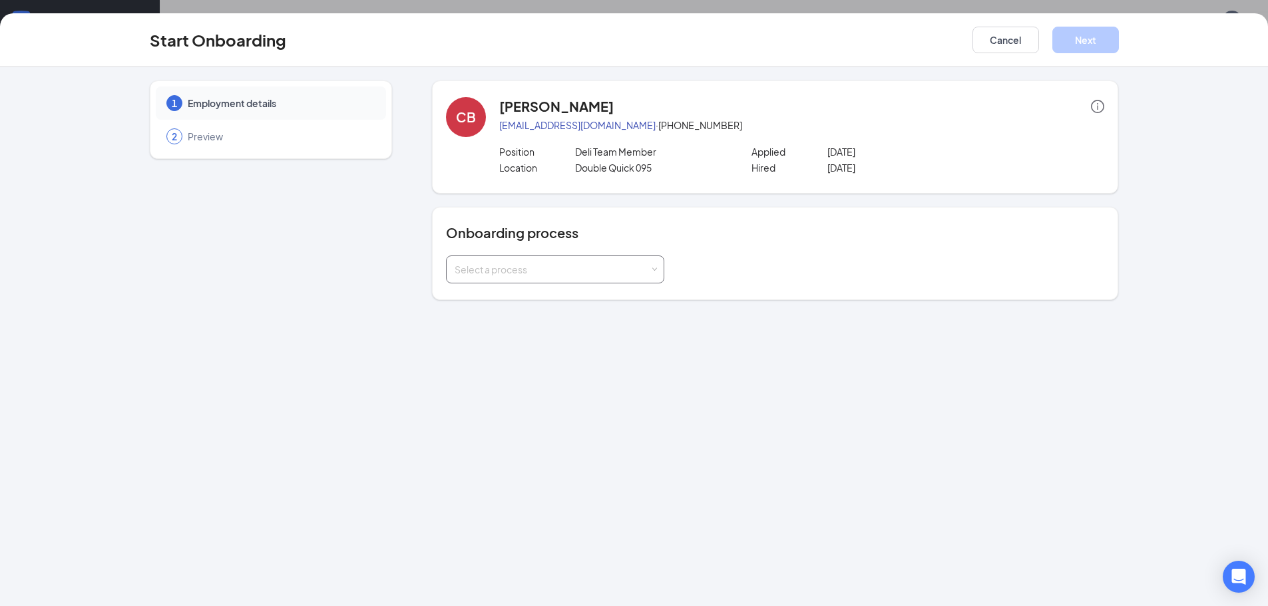
click at [562, 264] on div "Select a process" at bounding box center [552, 269] width 195 height 13
click at [553, 300] on span "New Hire Documentation" at bounding box center [505, 298] width 109 height 12
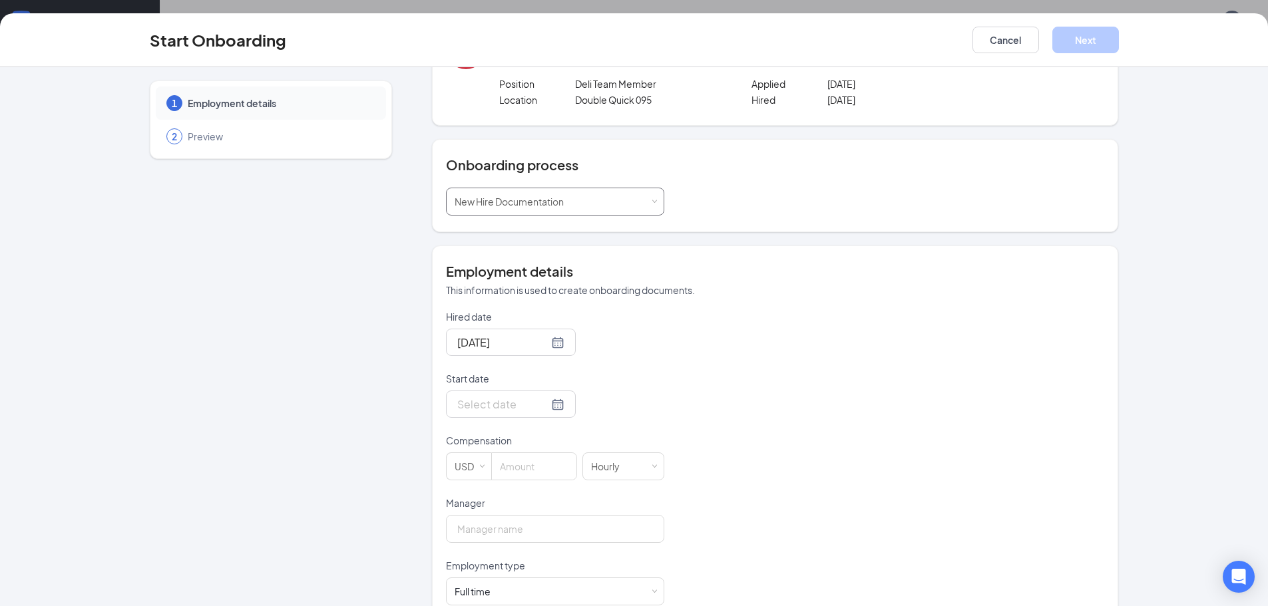
scroll to position [97, 0]
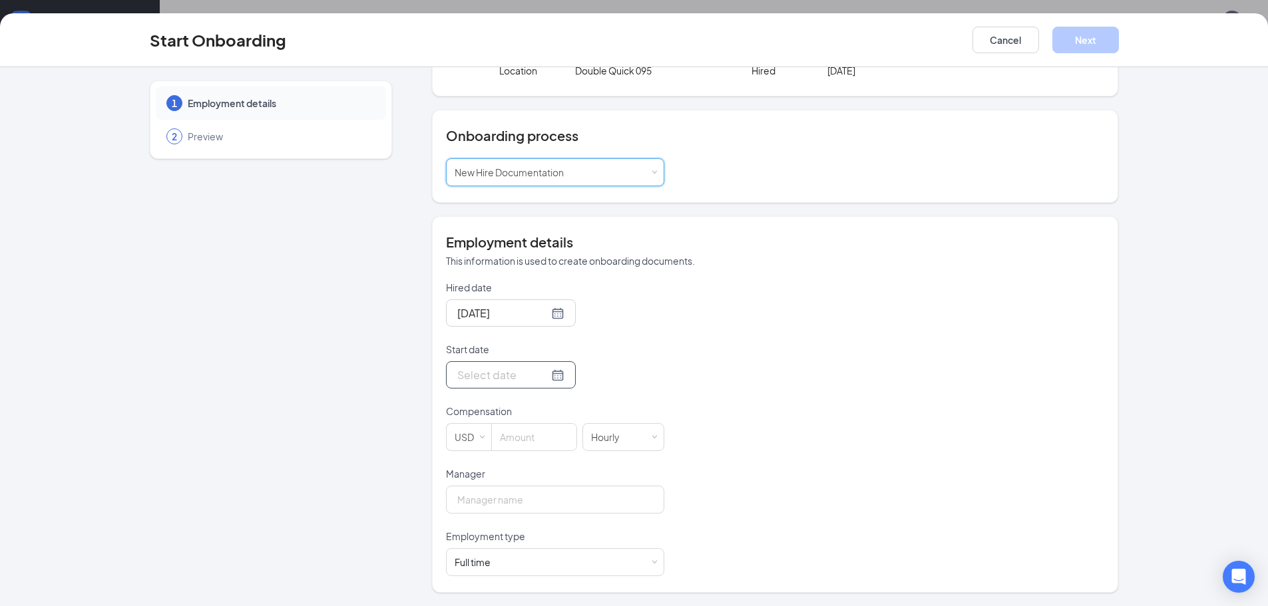
click at [540, 377] on div at bounding box center [510, 375] width 107 height 17
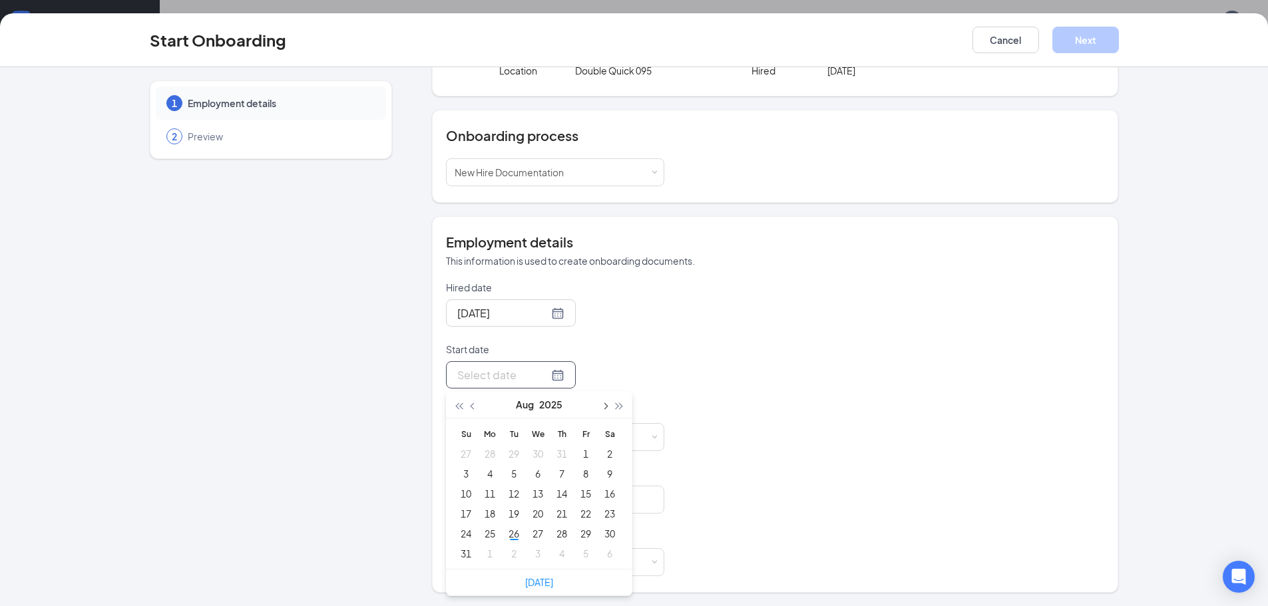
click at [603, 409] on button "button" at bounding box center [604, 404] width 15 height 27
type input "[DATE]"
click at [485, 455] on div "1" at bounding box center [490, 454] width 16 height 16
click at [497, 438] on input at bounding box center [534, 437] width 85 height 27
type input "12"
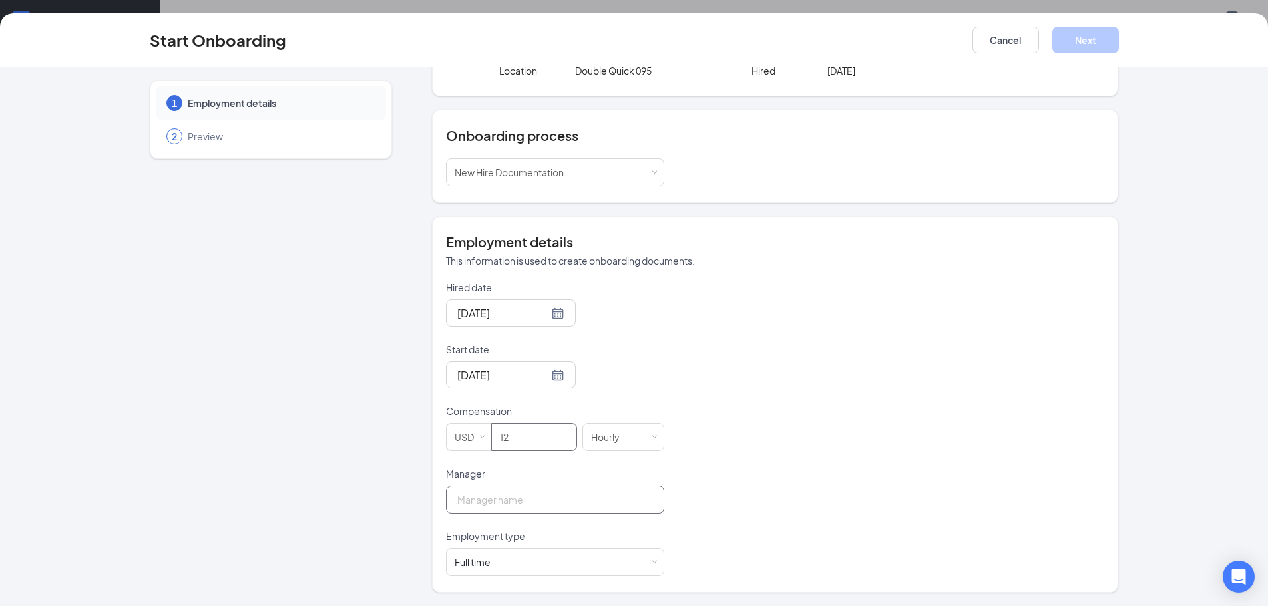
click at [519, 513] on input "Manager" at bounding box center [555, 500] width 218 height 28
type input "[PERSON_NAME]"
click at [630, 568] on div "Full time Works 30+ hours per week and is reasonably expected to work" at bounding box center [555, 562] width 201 height 27
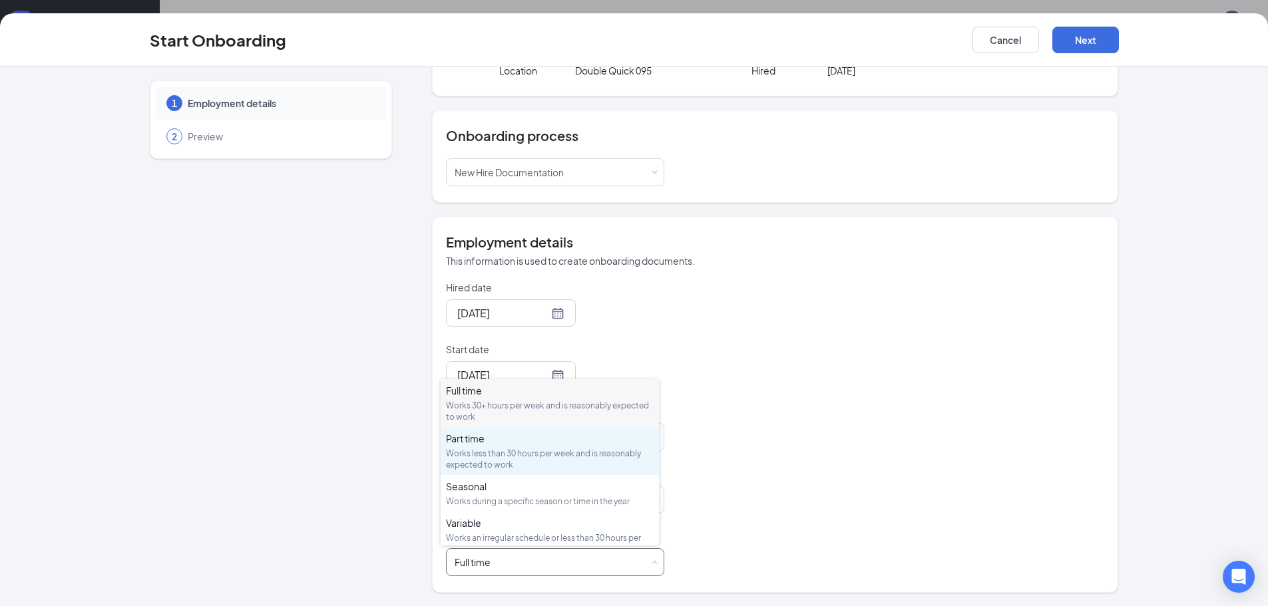
click at [499, 441] on div "Part time" at bounding box center [550, 438] width 208 height 13
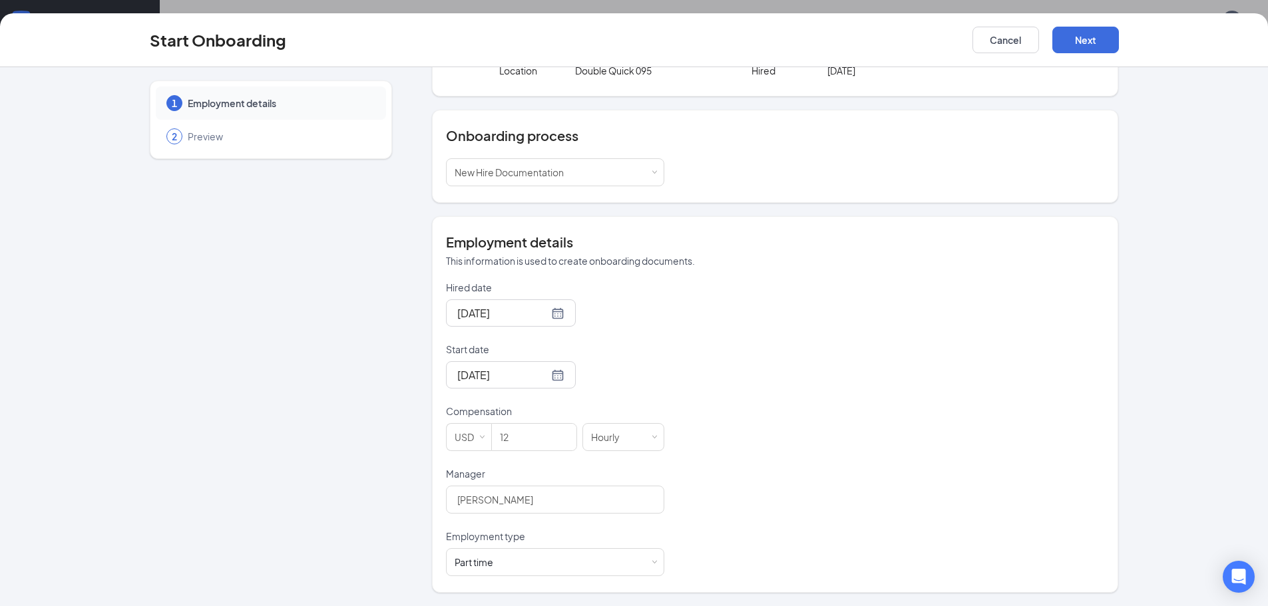
click at [1019, 487] on div "Hired date [DATE] Start date [DATE] [DATE] Su Mo Tu We Th Fr Sa 31 1 2 3 4 5 6 …" at bounding box center [775, 429] width 658 height 296
click at [1081, 37] on button "Next" at bounding box center [1085, 40] width 67 height 27
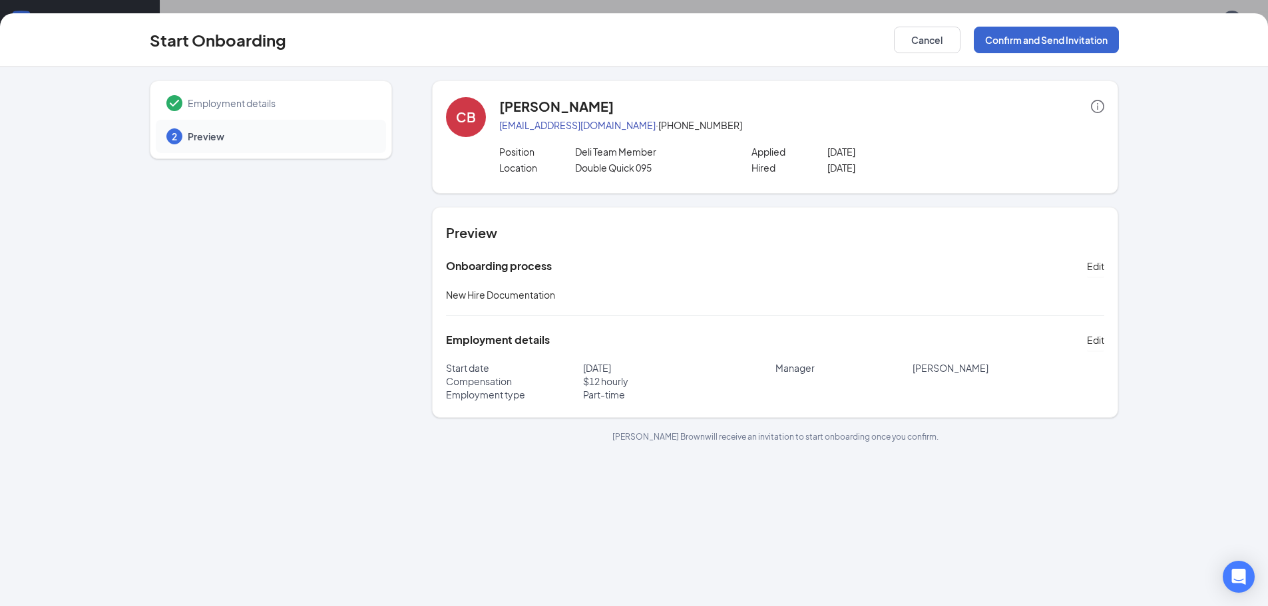
scroll to position [0, 0]
click at [1032, 41] on button "Confirm and Send Invitation" at bounding box center [1046, 40] width 145 height 27
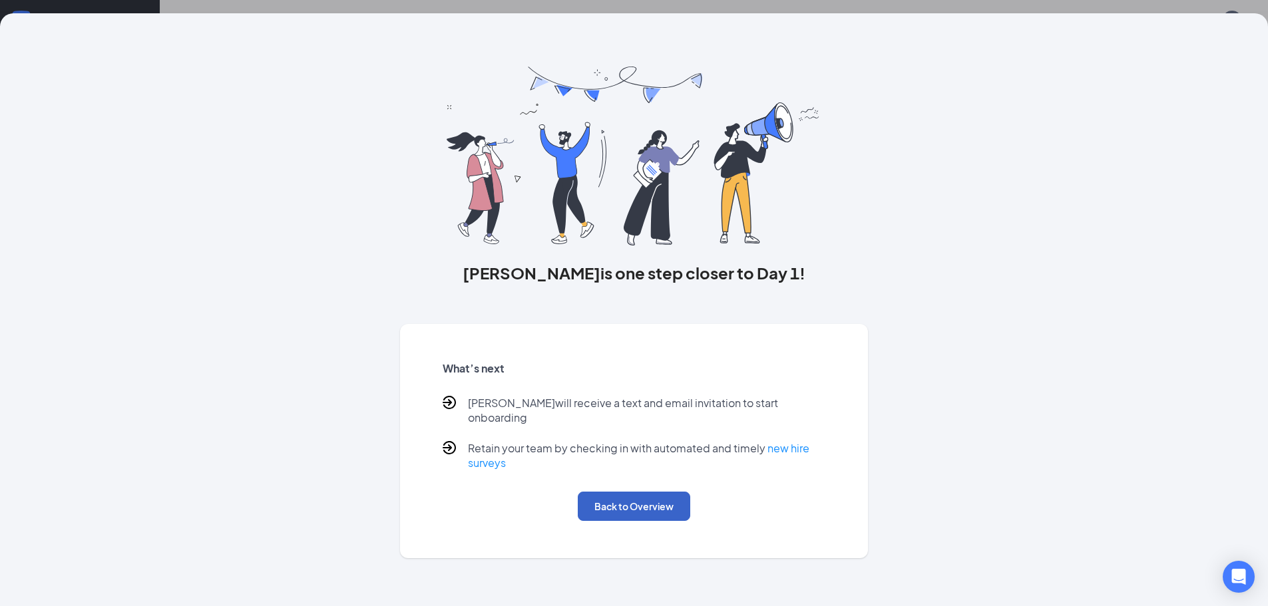
click at [611, 492] on button "Back to Overview" at bounding box center [634, 506] width 112 height 29
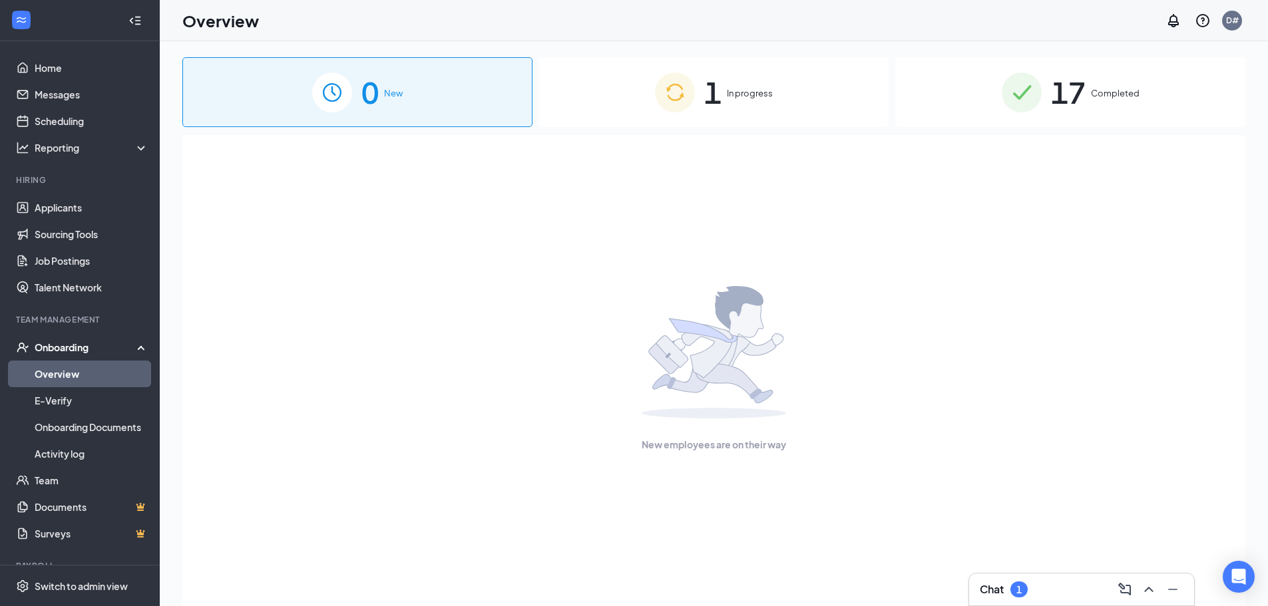
click at [746, 91] on span "In progress" at bounding box center [750, 93] width 46 height 13
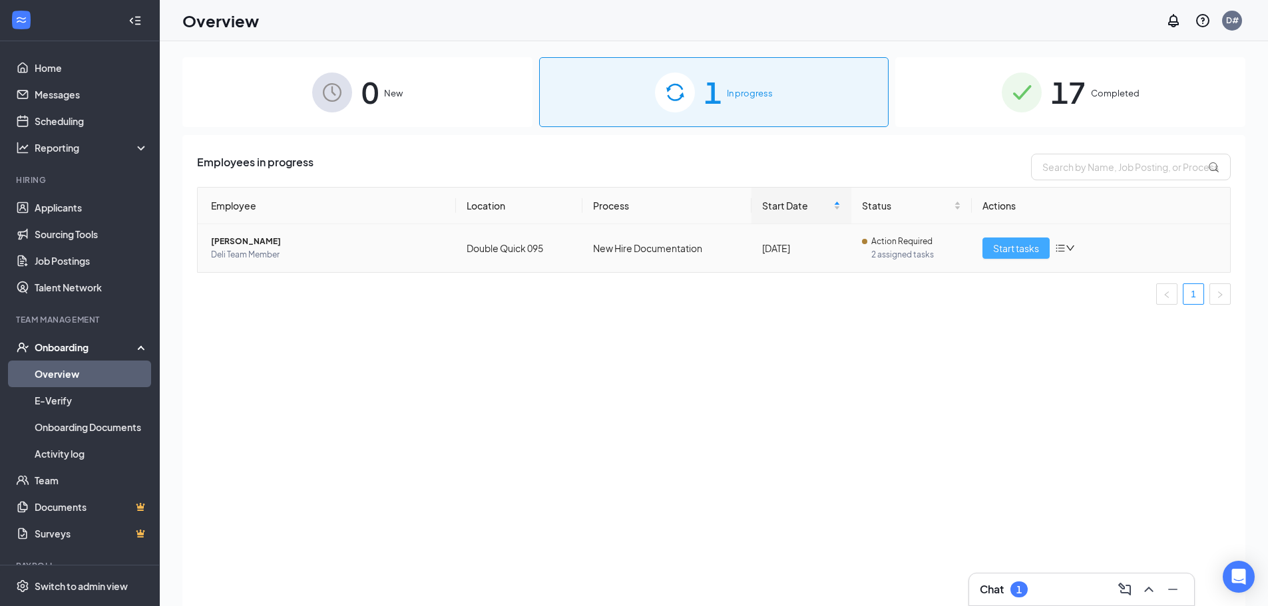
click at [1019, 244] on span "Start tasks" at bounding box center [1016, 248] width 46 height 15
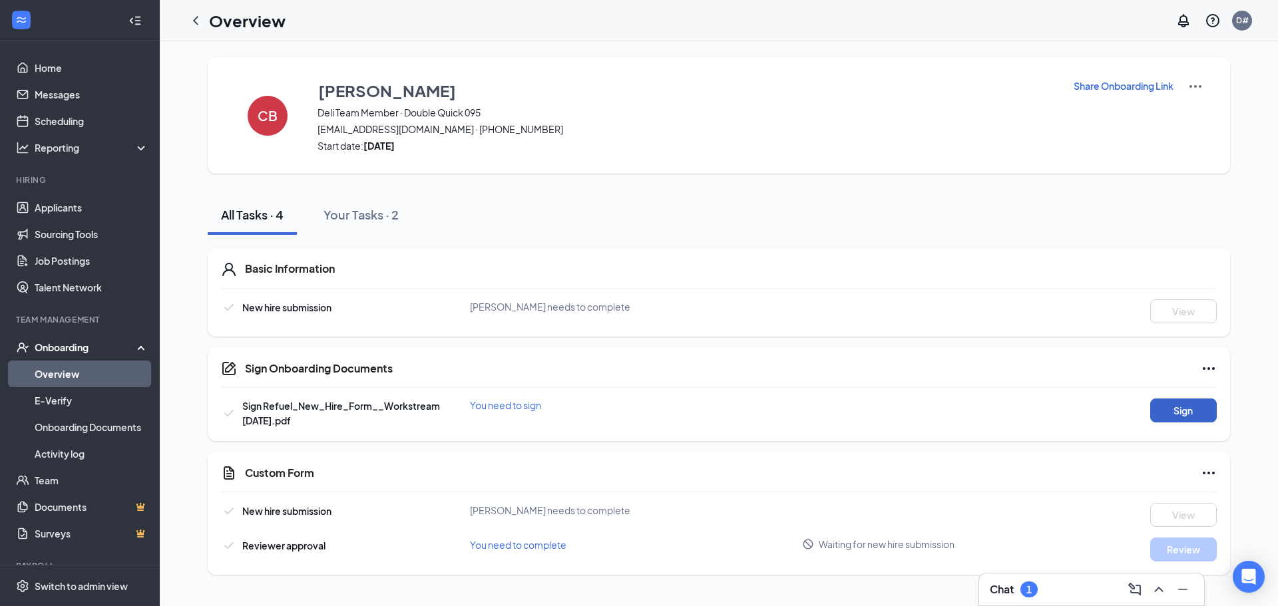
click at [1178, 408] on button "Sign" at bounding box center [1183, 411] width 67 height 24
